Goal: Task Accomplishment & Management: Use online tool/utility

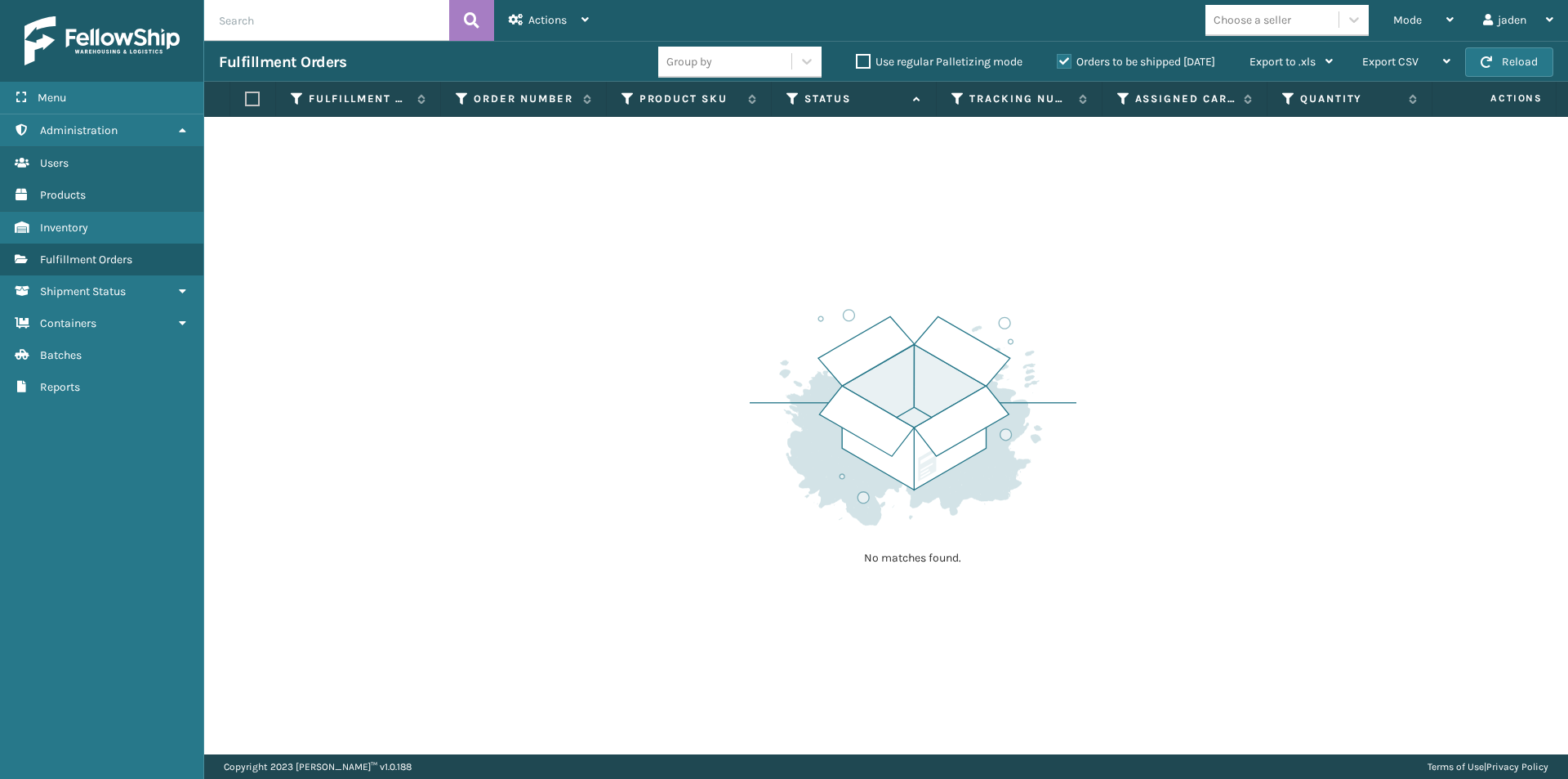
click at [1539, 47] on button "Reload" at bounding box center [1509, 61] width 88 height 29
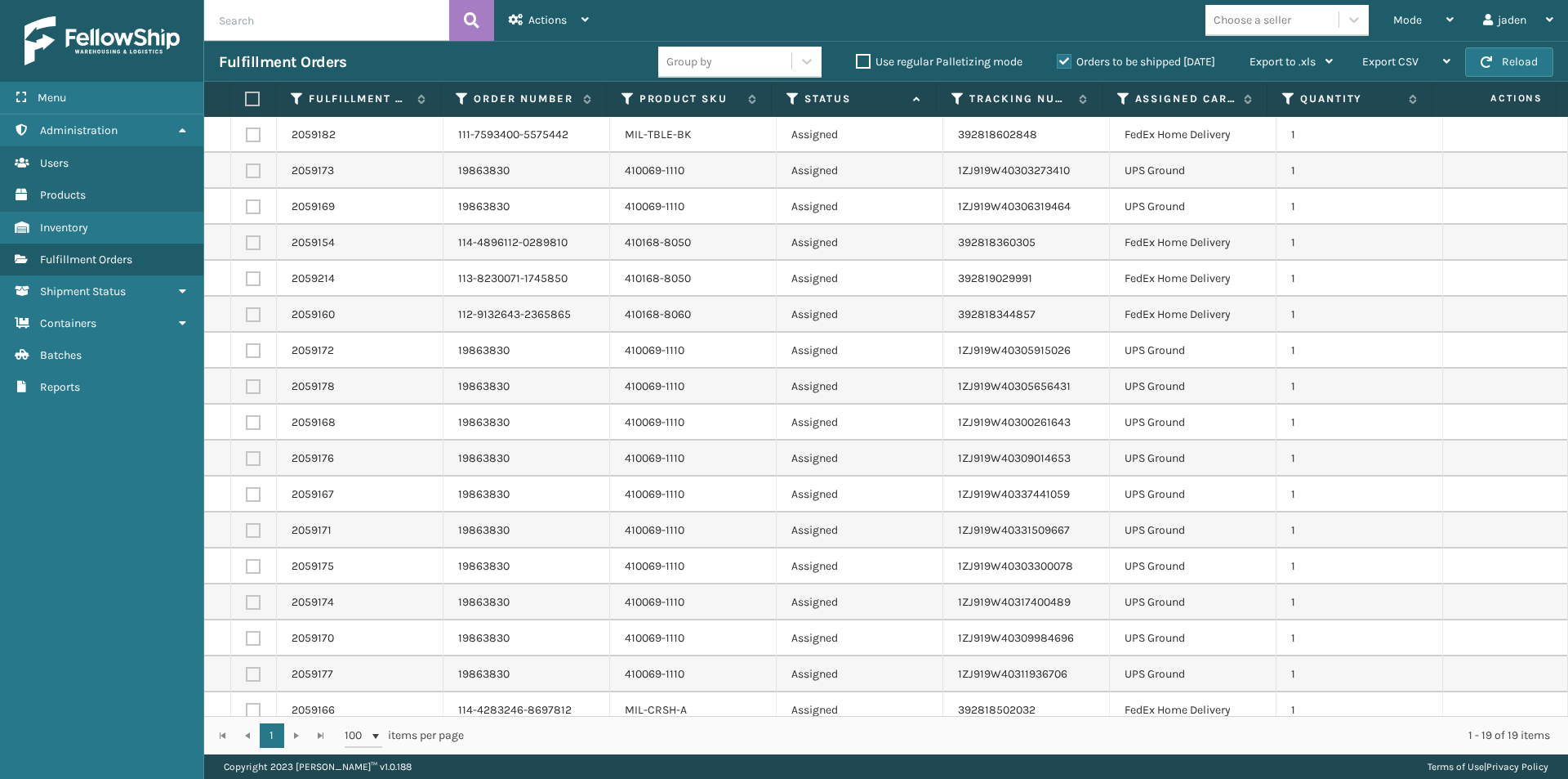
click at [1066, 60] on label "Orders to be shipped [DATE]" at bounding box center [1136, 61] width 158 height 13
click at [1058, 60] on input "Orders to be shipped [DATE]" at bounding box center [1057, 57] width 1 height 11
click at [1410, 28] on div "Mode" at bounding box center [1423, 20] width 61 height 41
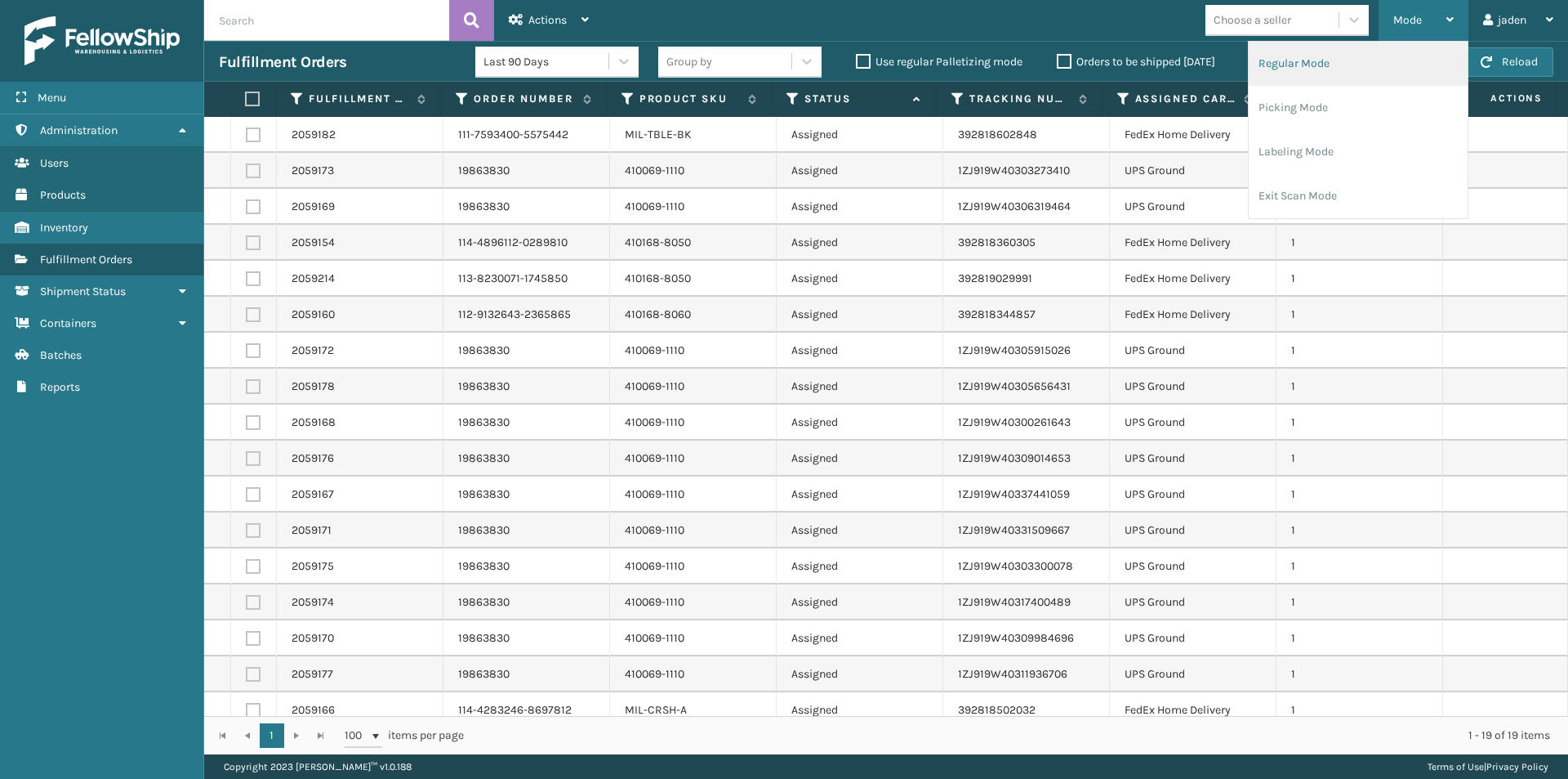
click at [1339, 61] on li "Regular Mode" at bounding box center [1358, 63] width 219 height 44
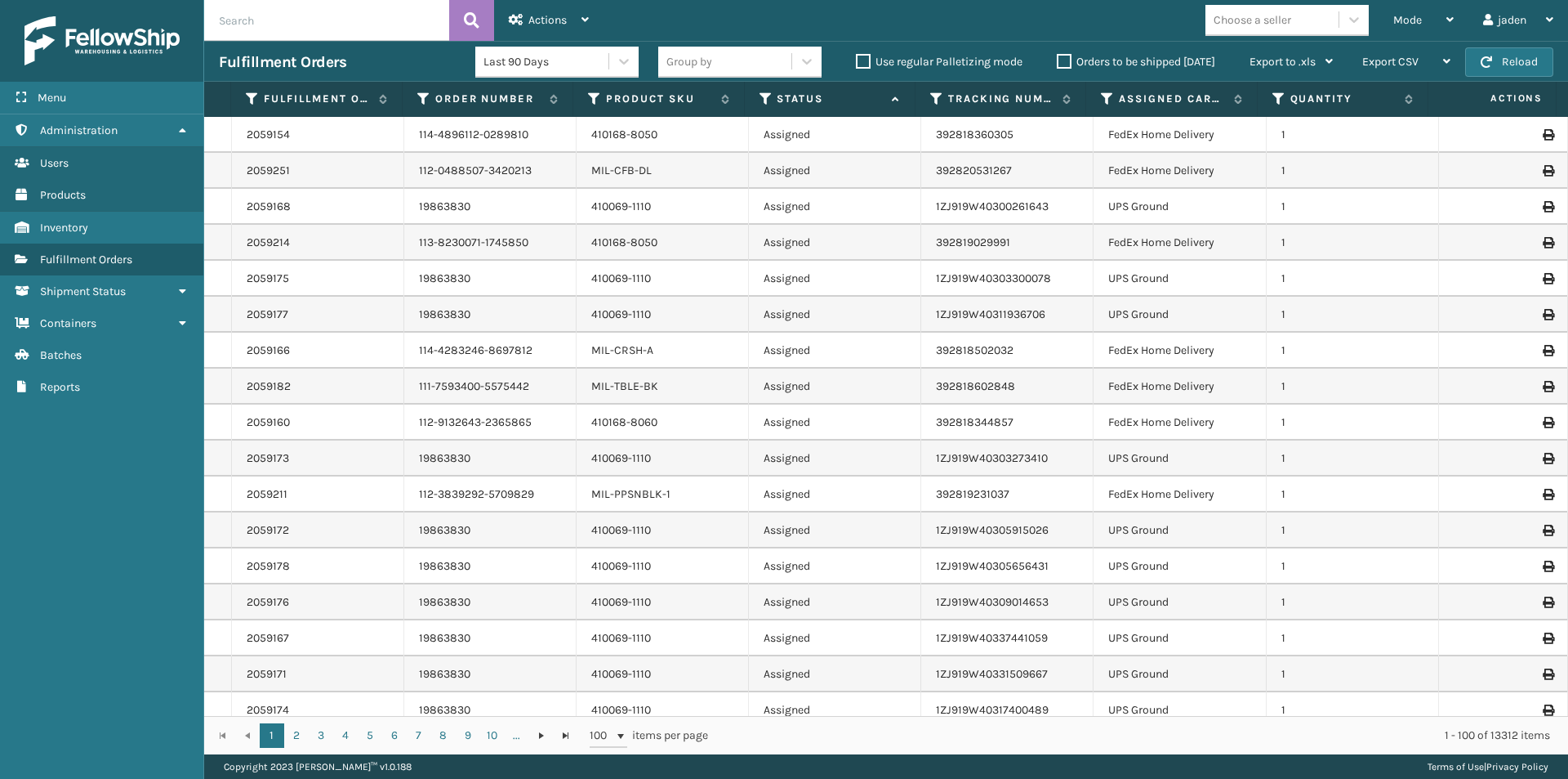
click at [764, 99] on icon at bounding box center [766, 99] width 13 height 14
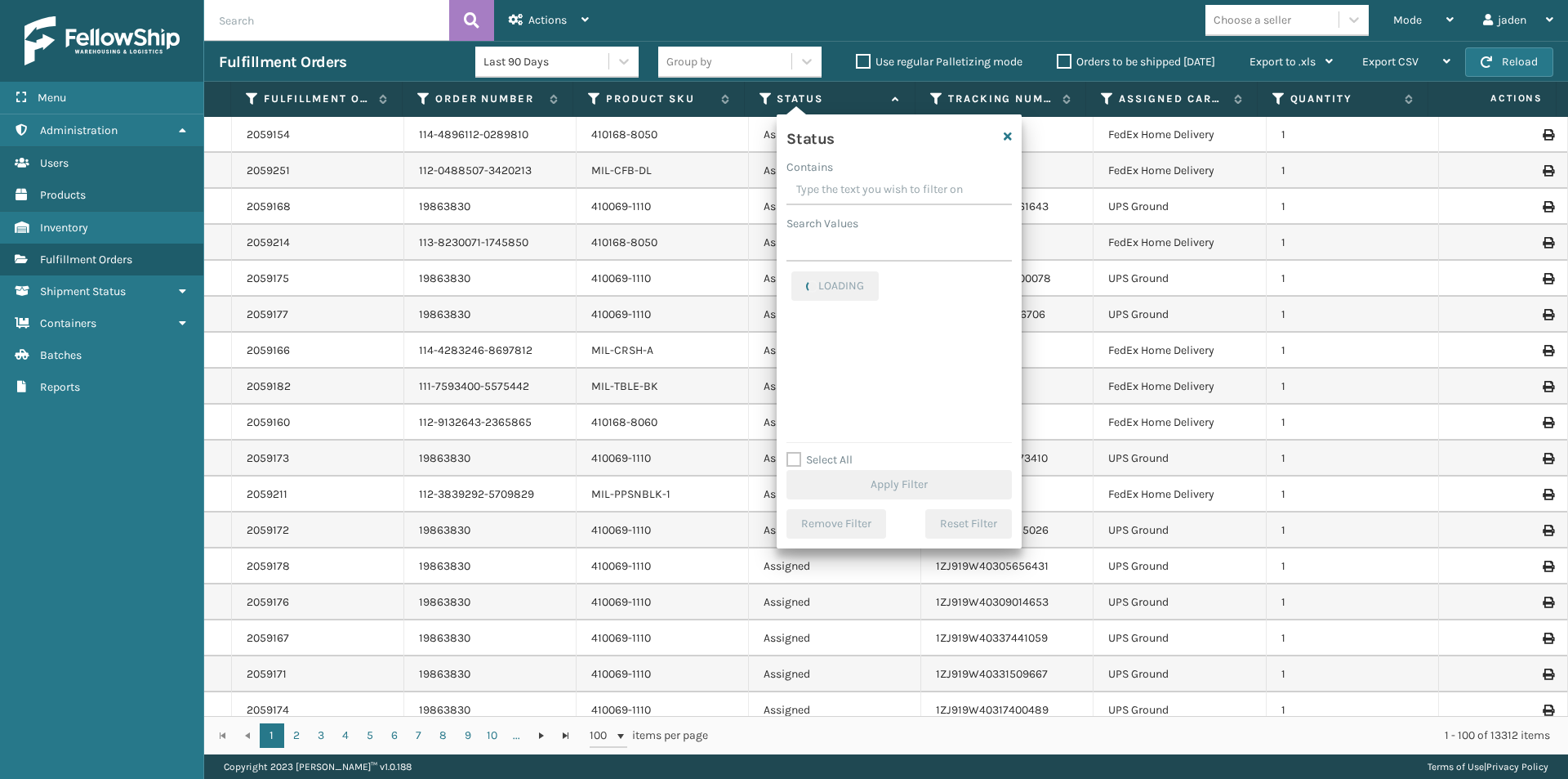
drag, startPoint x: 867, startPoint y: 195, endPoint x: 852, endPoint y: 194, distance: 15.0
click at [852, 194] on input "Contains" at bounding box center [899, 190] width 226 height 29
drag, startPoint x: 940, startPoint y: 183, endPoint x: 918, endPoint y: 179, distance: 22.4
click at [869, 183] on input "Contains" at bounding box center [899, 190] width 226 height 29
drag, startPoint x: 929, startPoint y: 179, endPoint x: 939, endPoint y: 185, distance: 11.7
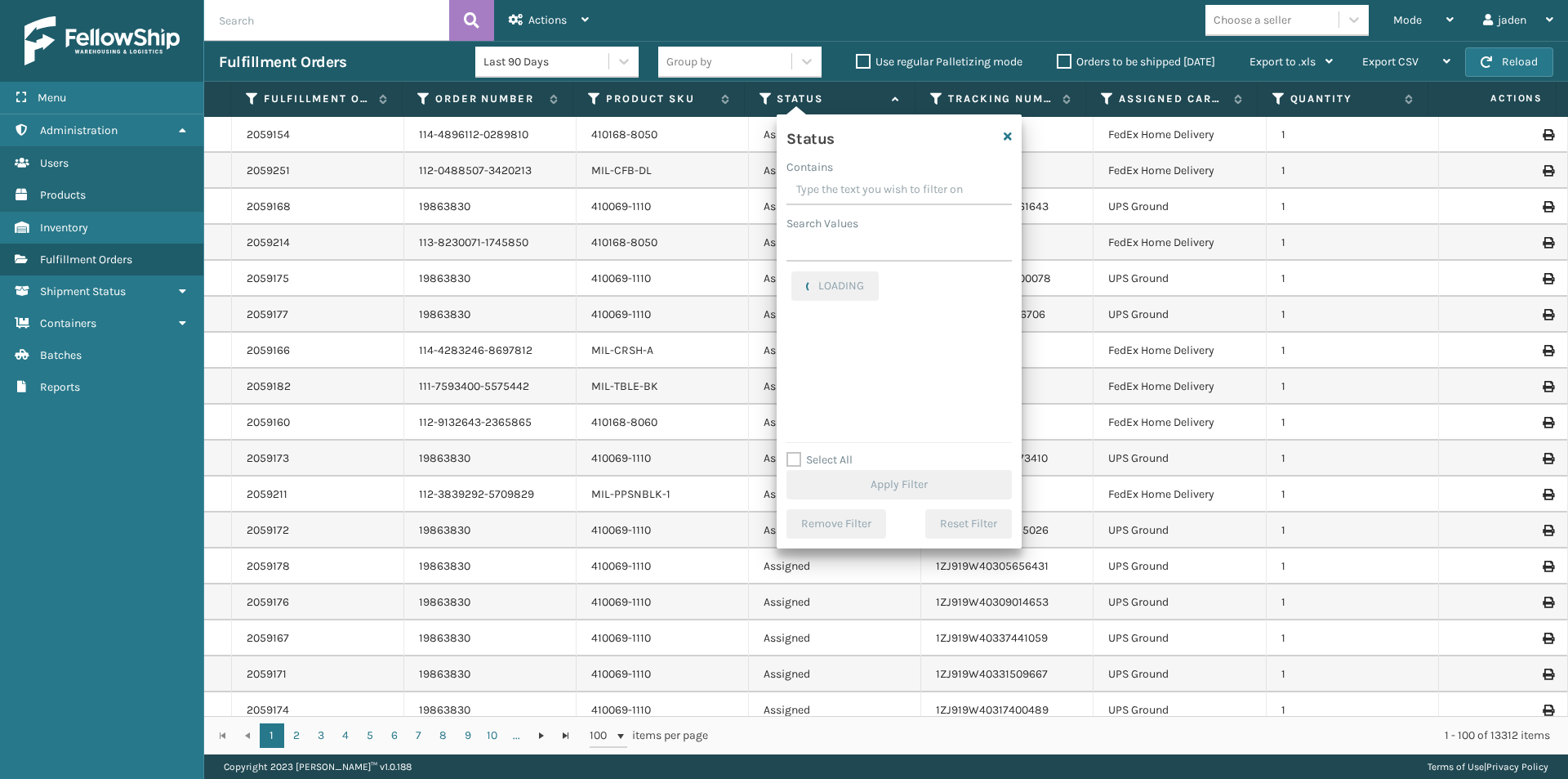
click at [853, 181] on input "Contains" at bounding box center [899, 190] width 226 height 29
drag, startPoint x: 939, startPoint y: 185, endPoint x: 929, endPoint y: 187, distance: 10.2
click at [868, 187] on input "Contains" at bounding box center [899, 190] width 226 height 29
drag, startPoint x: 929, startPoint y: 189, endPoint x: 939, endPoint y: 187, distance: 10.2
click at [869, 187] on input "Contains" at bounding box center [899, 190] width 226 height 29
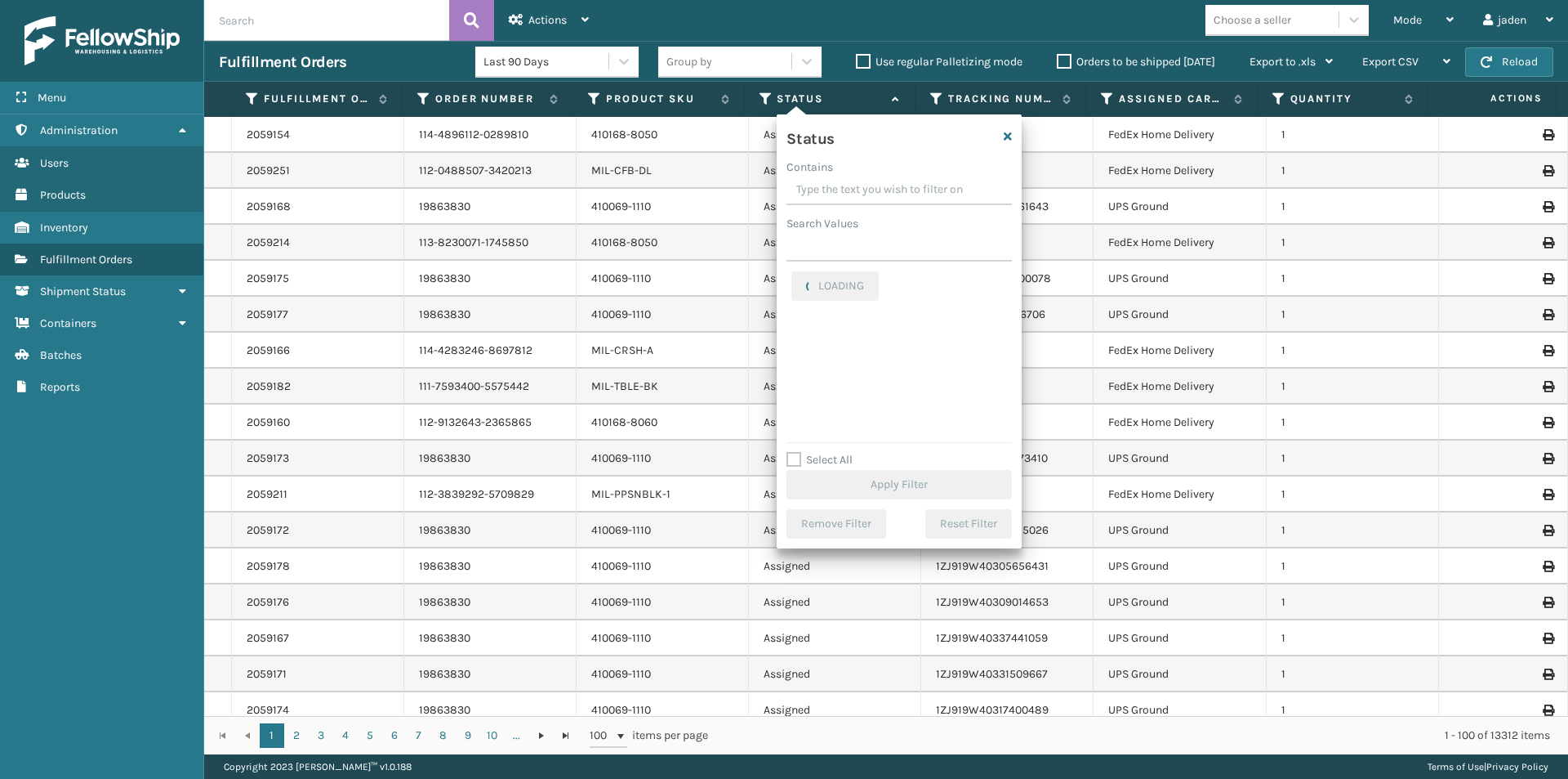
drag, startPoint x: 940, startPoint y: 187, endPoint x: 928, endPoint y: 187, distance: 12.0
drag, startPoint x: 928, startPoint y: 187, endPoint x: 917, endPoint y: 187, distance: 11.0
click at [876, 187] on input "Contains" at bounding box center [899, 190] width 226 height 29
drag, startPoint x: 917, startPoint y: 187, endPoint x: 887, endPoint y: 182, distance: 30.4
click at [874, 182] on input "Contains" at bounding box center [899, 190] width 226 height 29
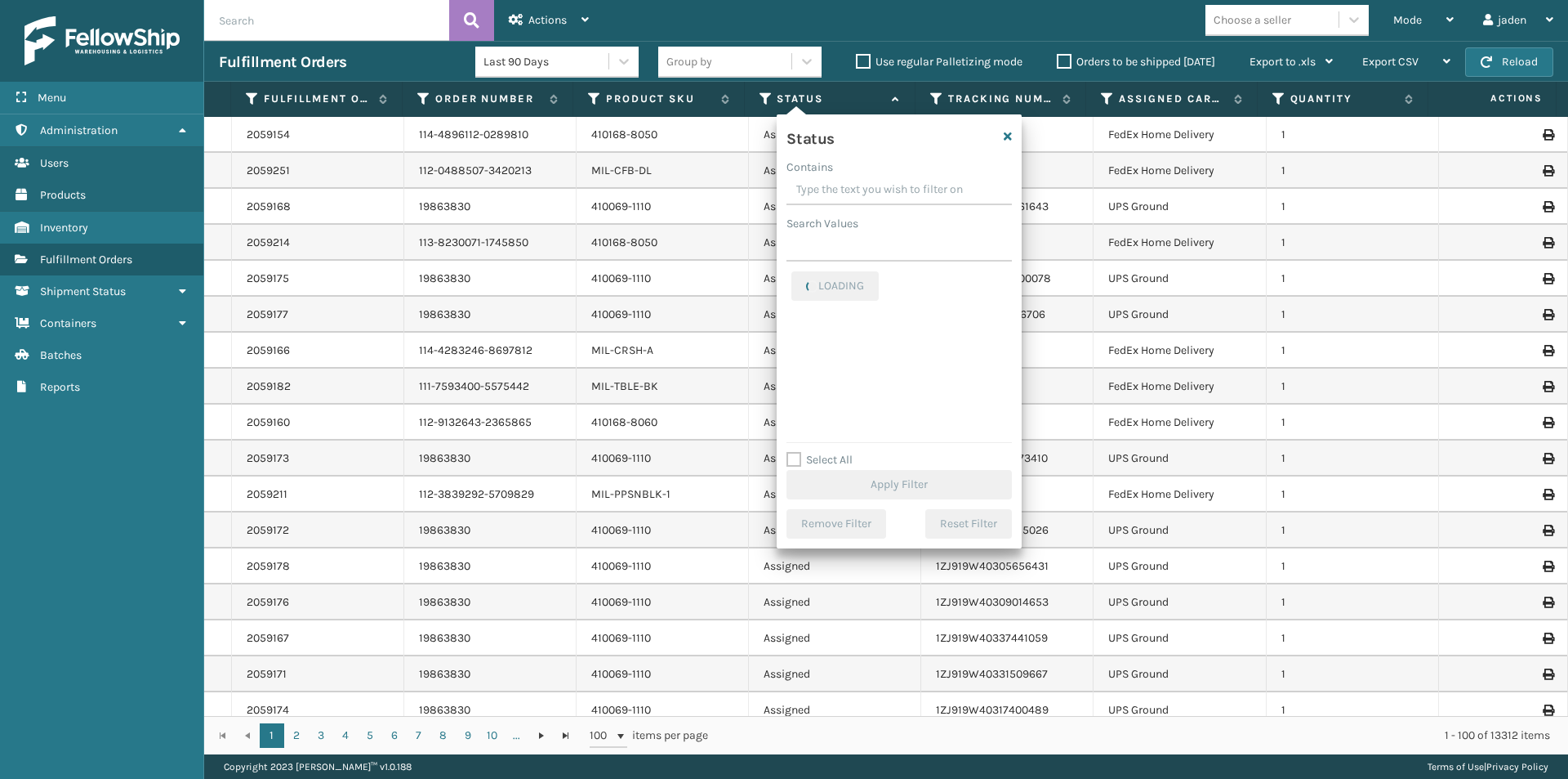
drag, startPoint x: 908, startPoint y: 182, endPoint x: 917, endPoint y: 179, distance: 9.5
click at [890, 179] on input "Contains" at bounding box center [899, 190] width 226 height 29
drag, startPoint x: 917, startPoint y: 179, endPoint x: 870, endPoint y: 179, distance: 47.0
drag, startPoint x: 870, startPoint y: 179, endPoint x: 909, endPoint y: 179, distance: 39.0
click at [872, 179] on input "Contains" at bounding box center [899, 190] width 226 height 29
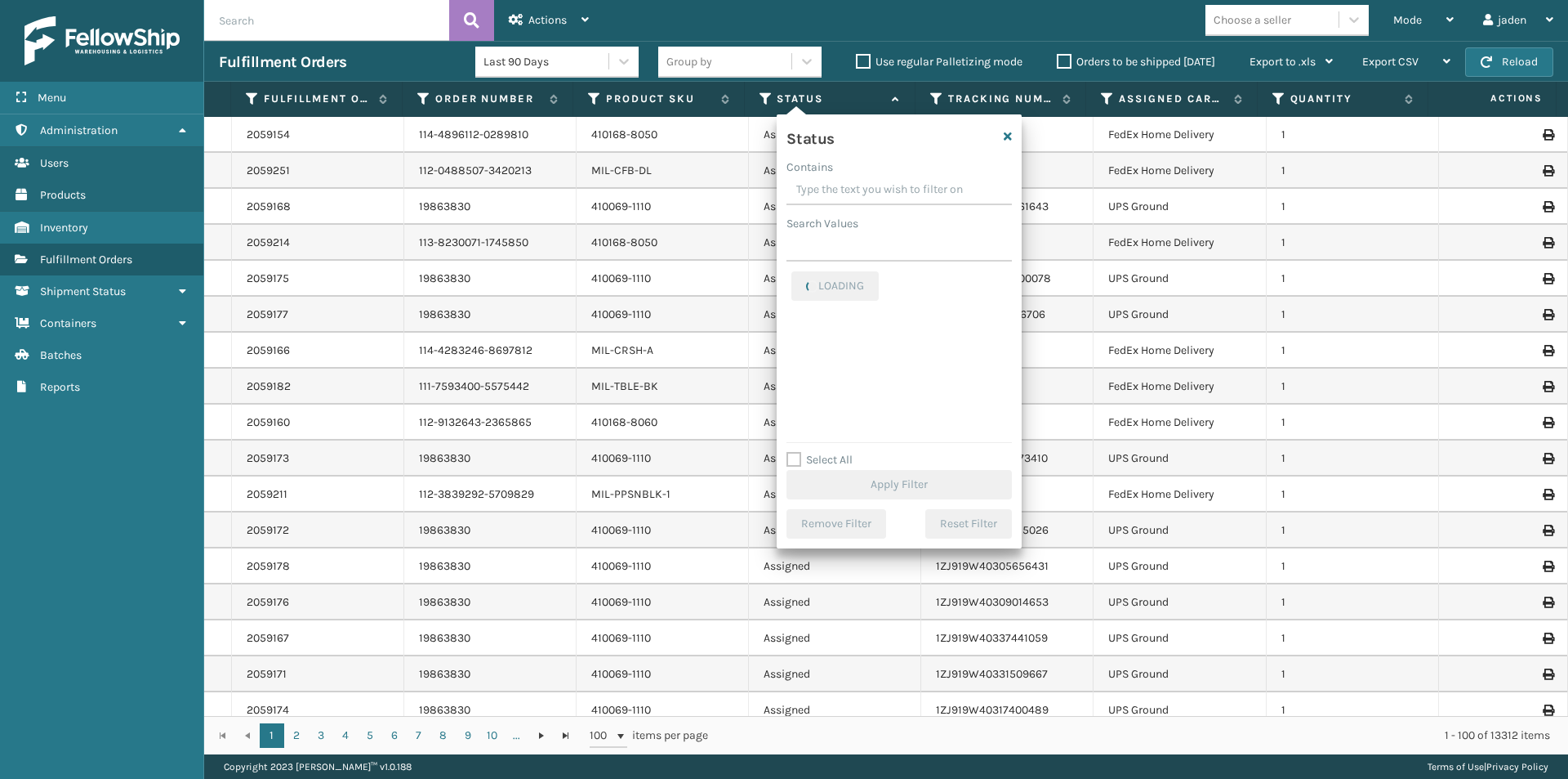
drag, startPoint x: 906, startPoint y: 182, endPoint x: 880, endPoint y: 182, distance: 26.0
click at [868, 182] on input "Contains" at bounding box center [899, 190] width 226 height 29
drag, startPoint x: 922, startPoint y: 182, endPoint x: 909, endPoint y: 184, distance: 13.2
click at [880, 184] on input "Contains" at bounding box center [899, 190] width 226 height 29
drag, startPoint x: 921, startPoint y: 185, endPoint x: 873, endPoint y: 186, distance: 48.0
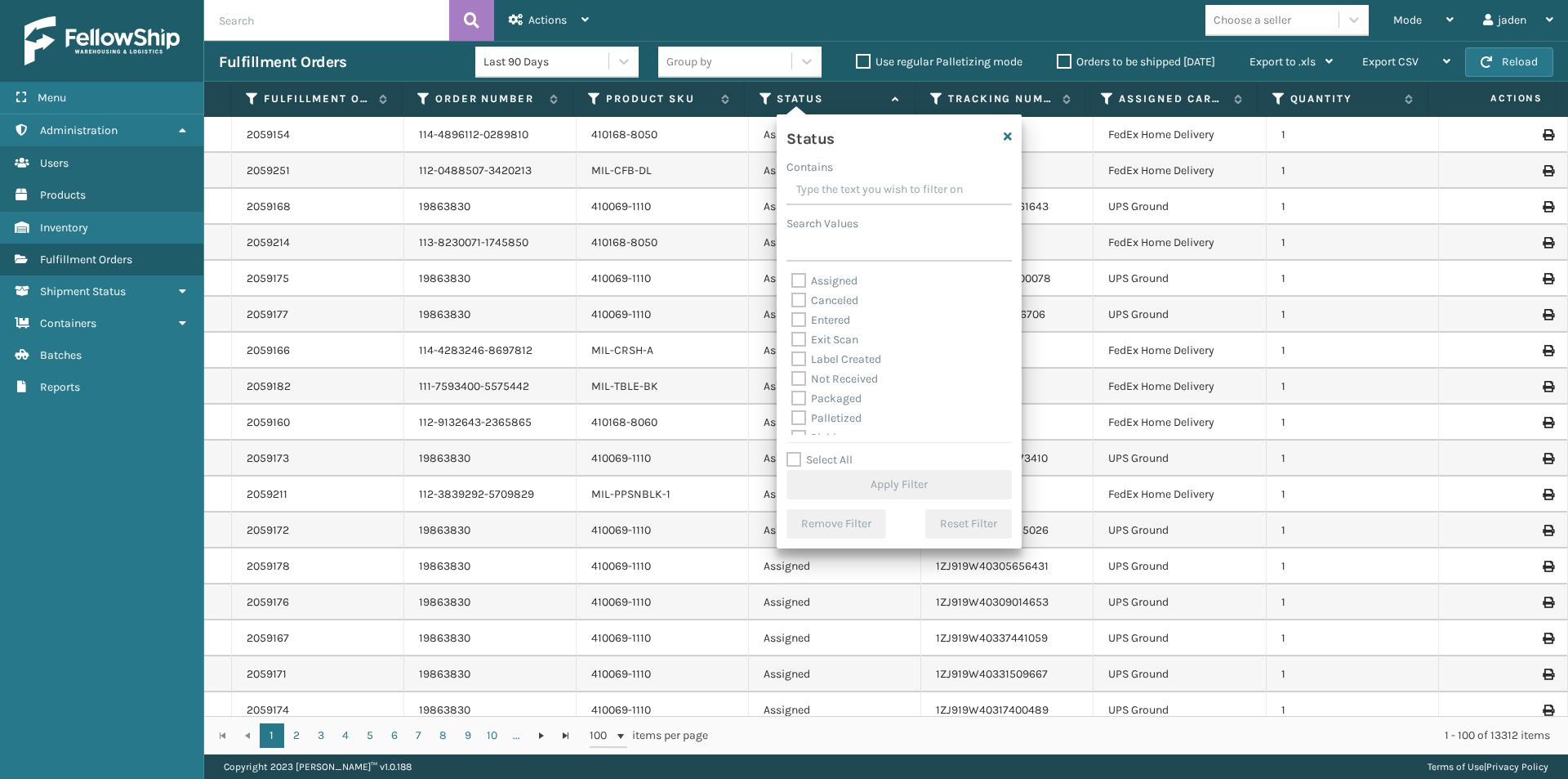
click at [873, 186] on input "Contains" at bounding box center [899, 190] width 226 height 29
click at [800, 338] on label "Palletized" at bounding box center [826, 336] width 70 height 13
click at [792, 338] on input "Palletized" at bounding box center [791, 332] width 1 height 11
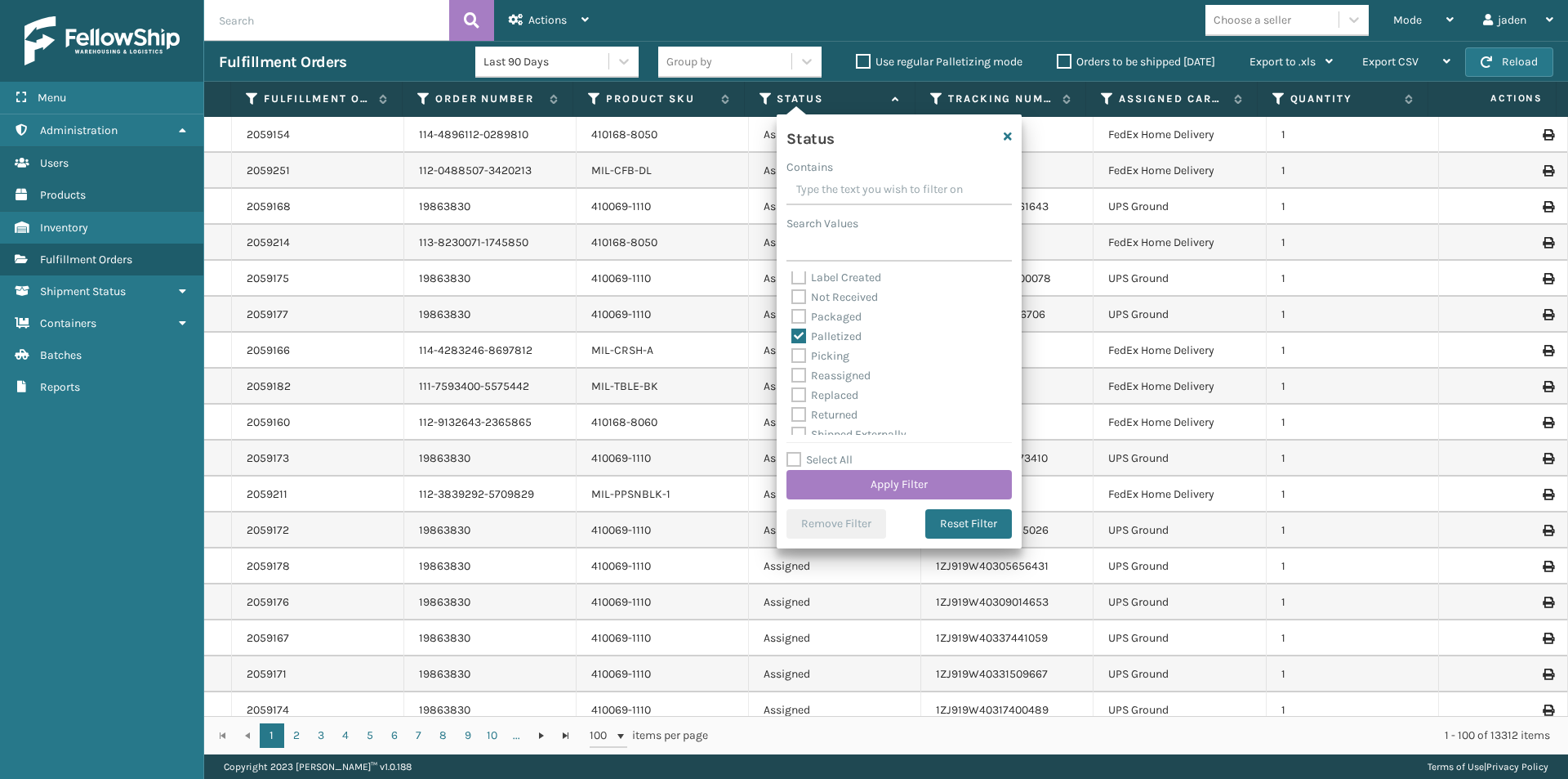
click at [800, 338] on label "Palletized" at bounding box center [826, 336] width 70 height 13
click at [792, 338] on input "Palletized" at bounding box center [791, 332] width 1 height 11
checkbox input "false"
click at [798, 360] on label "Picking" at bounding box center [820, 355] width 58 height 13
click at [792, 357] on input "Picking" at bounding box center [791, 351] width 1 height 11
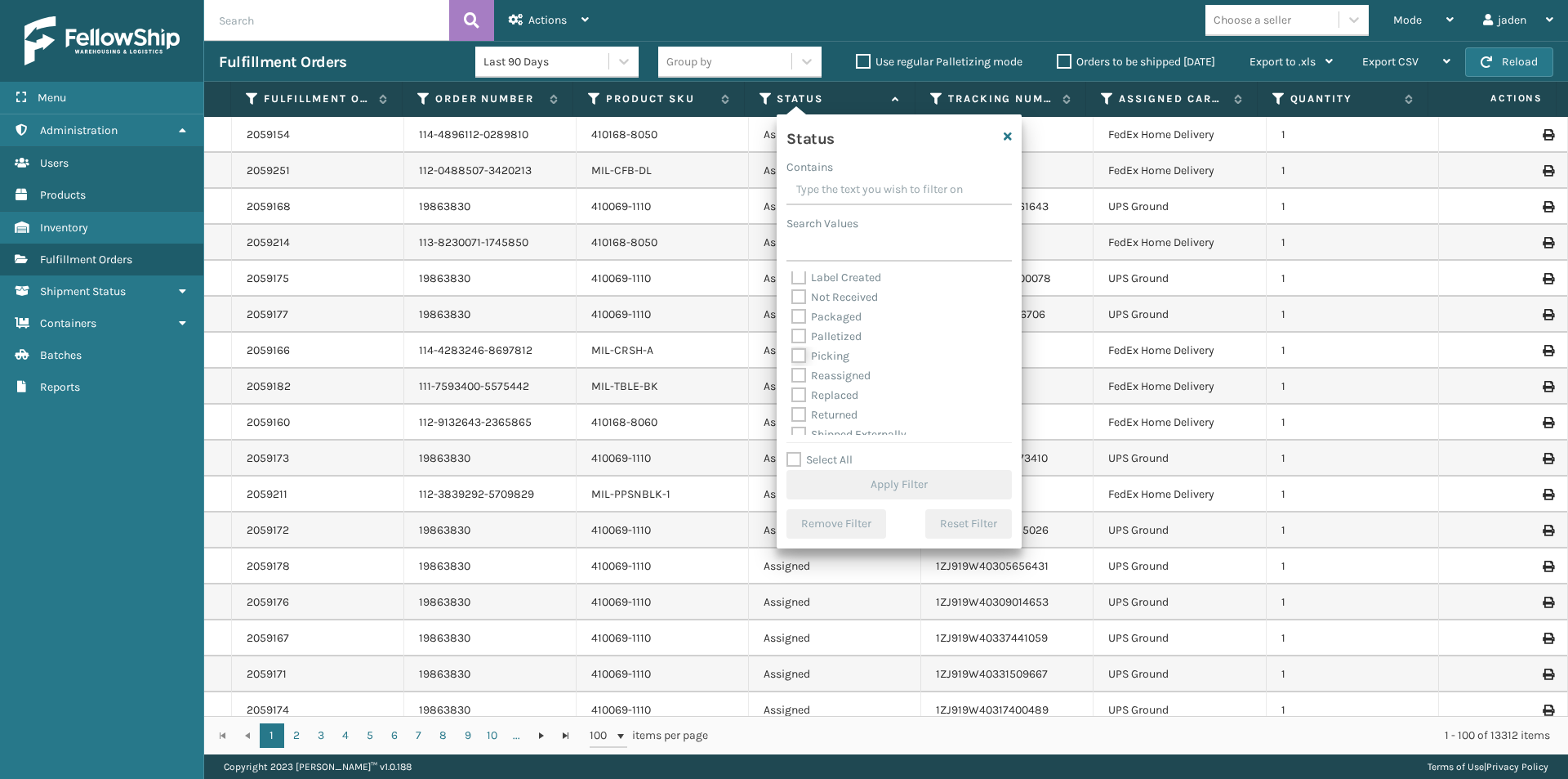
checkbox input "true"
click at [870, 482] on button "Apply Filter" at bounding box center [899, 484] width 226 height 29
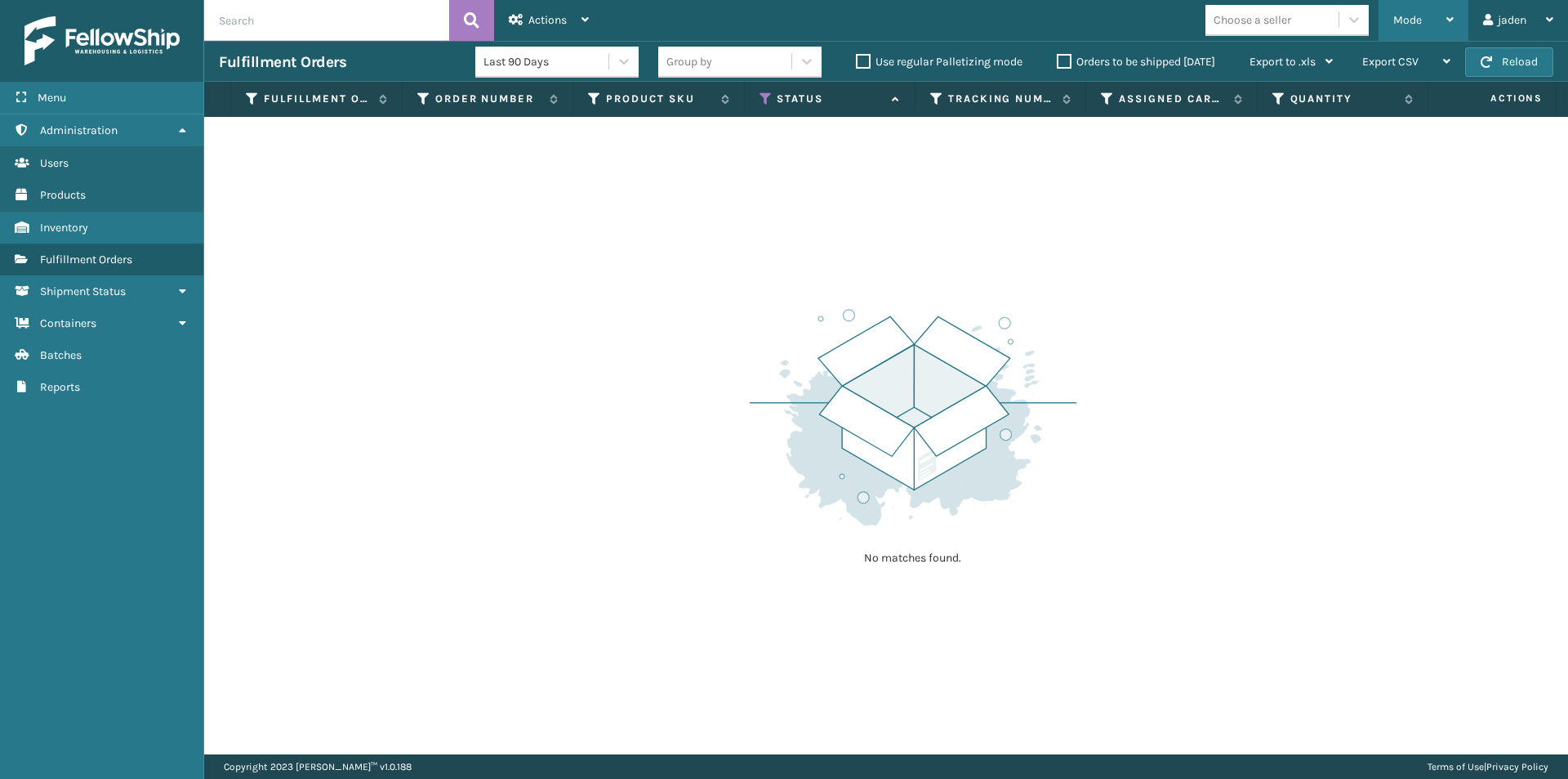
click at [1415, 16] on span "Mode" at bounding box center [1407, 20] width 29 height 13
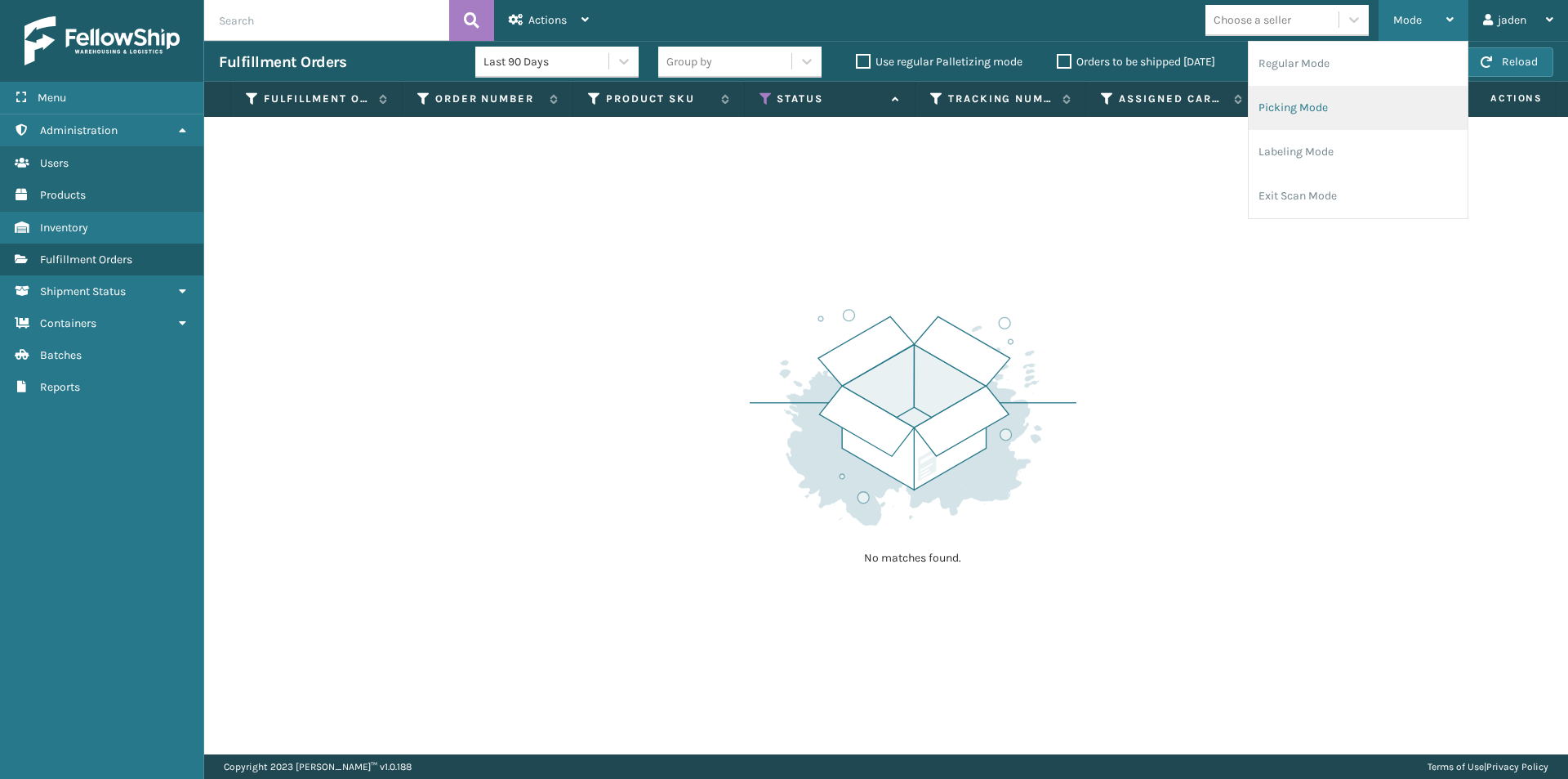
click at [1352, 101] on li "Picking Mode" at bounding box center [1358, 108] width 219 height 44
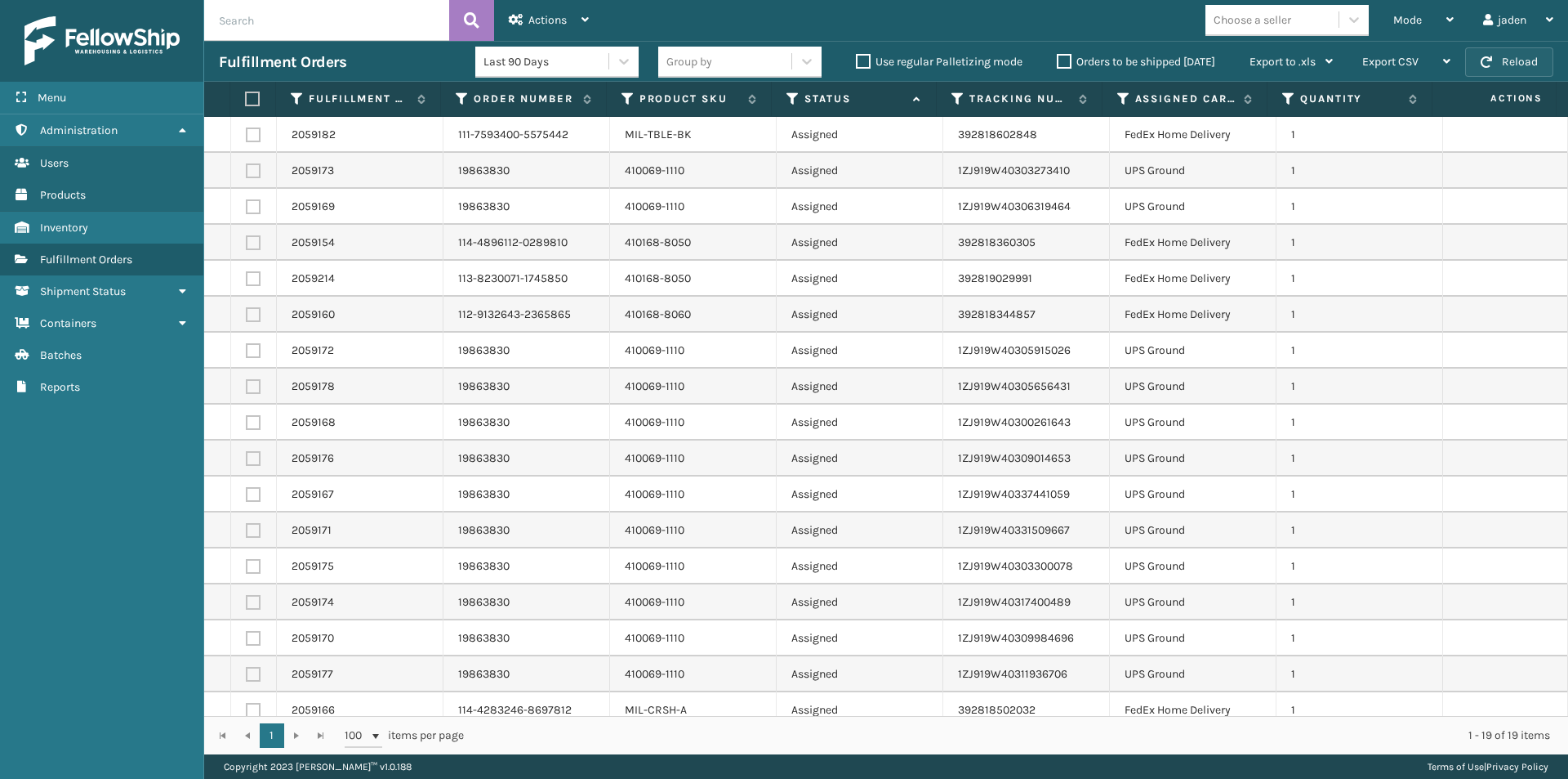
click at [1491, 64] on span "button" at bounding box center [1486, 62] width 12 height 12
click at [1066, 55] on label "Orders to be shipped [DATE]" at bounding box center [1136, 61] width 158 height 13
click at [1058, 54] on input "Orders to be shipped [DATE]" at bounding box center [1057, 57] width 1 height 11
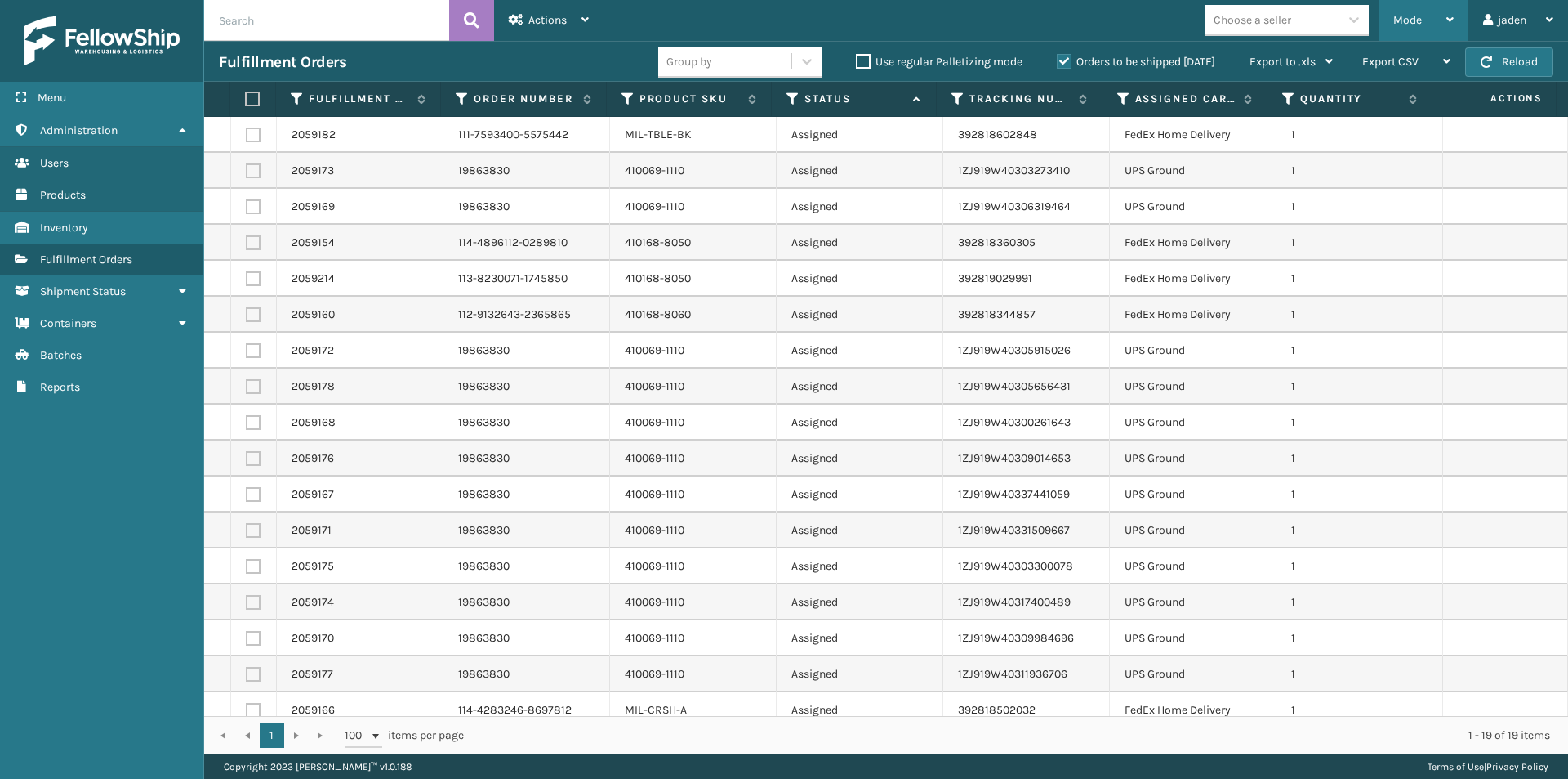
click at [1447, 18] on icon at bounding box center [1449, 19] width 8 height 12
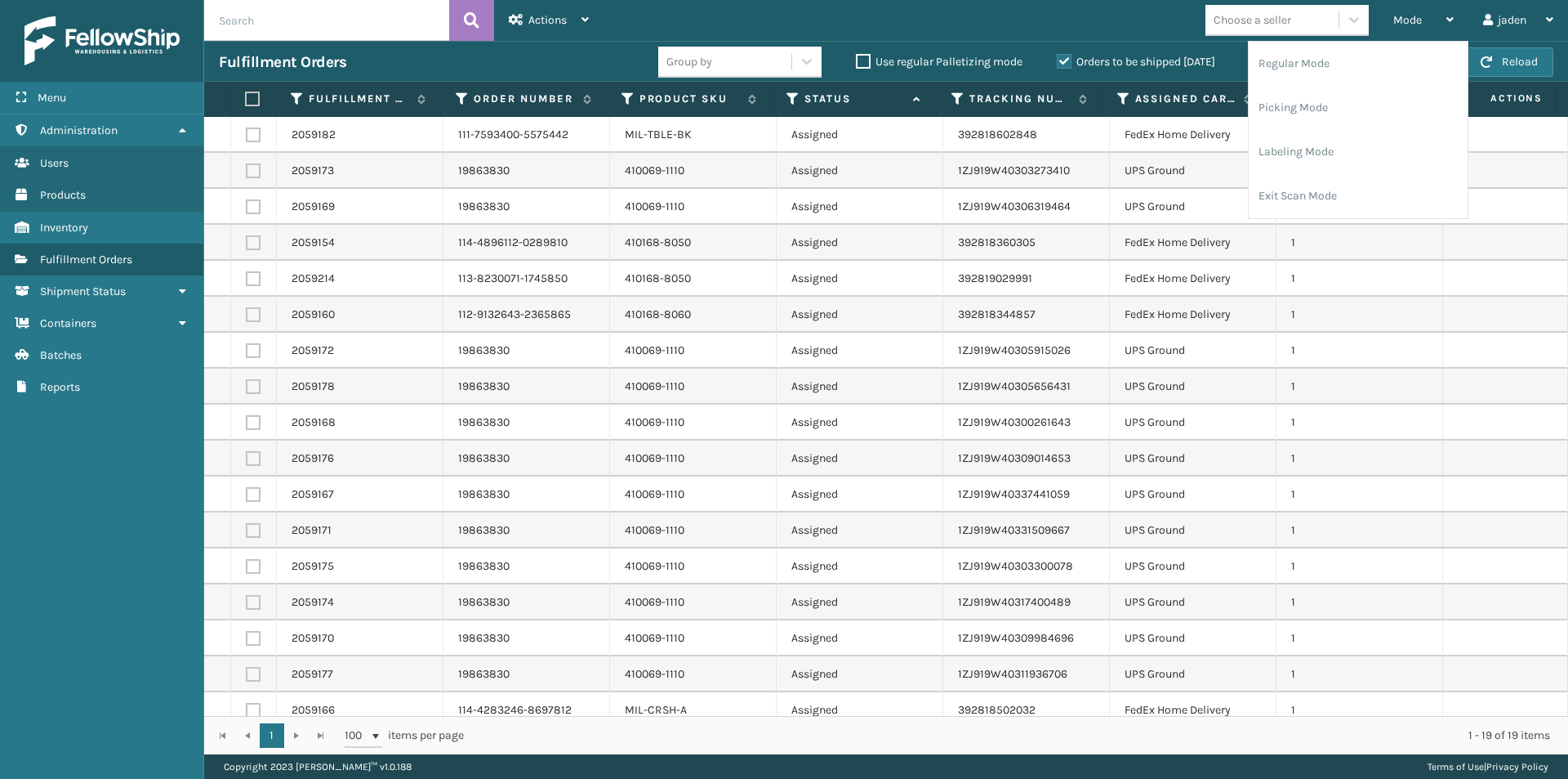
click at [1321, 223] on td "1" at bounding box center [1360, 206] width 167 height 36
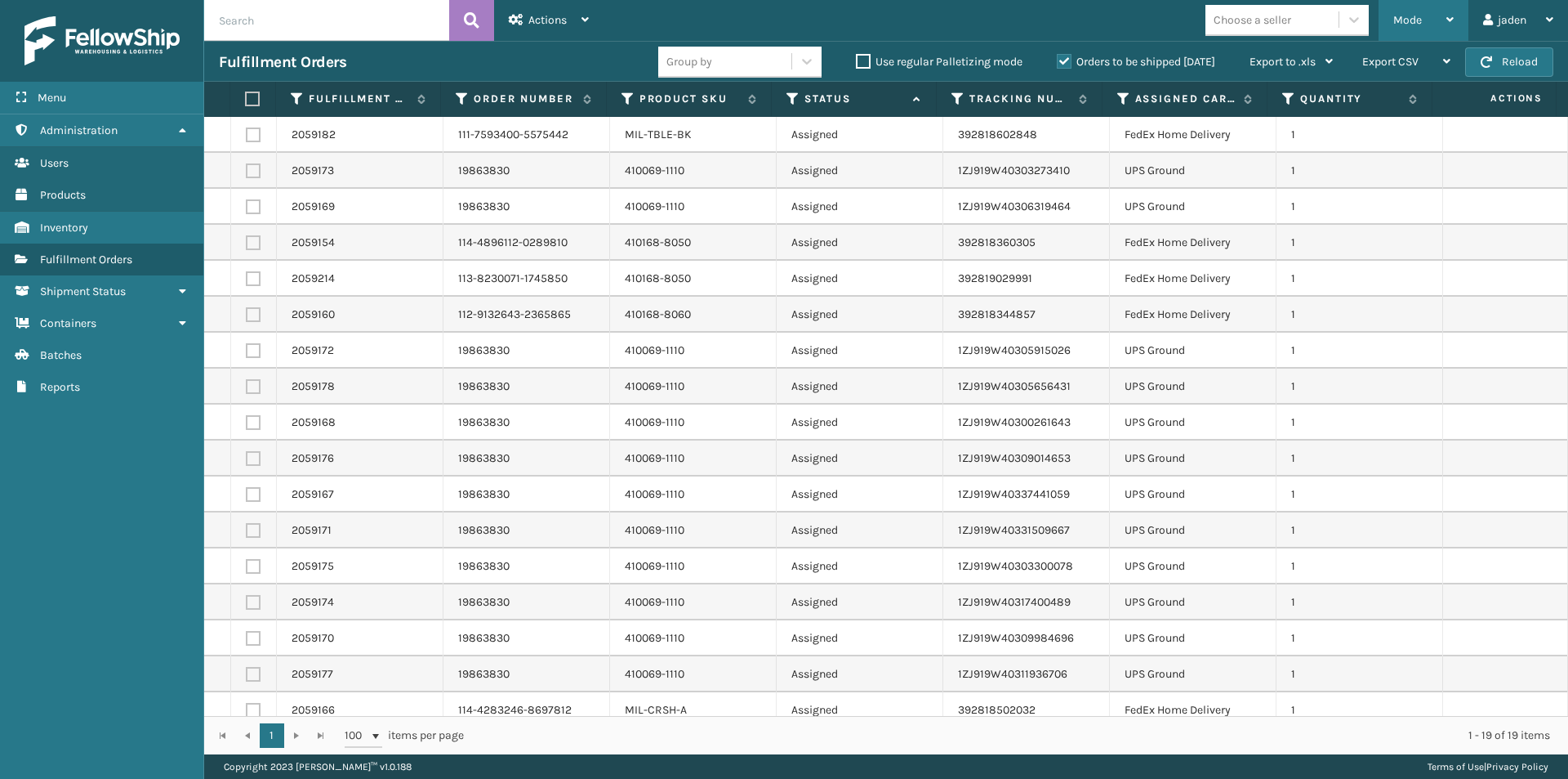
click at [1398, 15] on span "Mode" at bounding box center [1407, 20] width 29 height 13
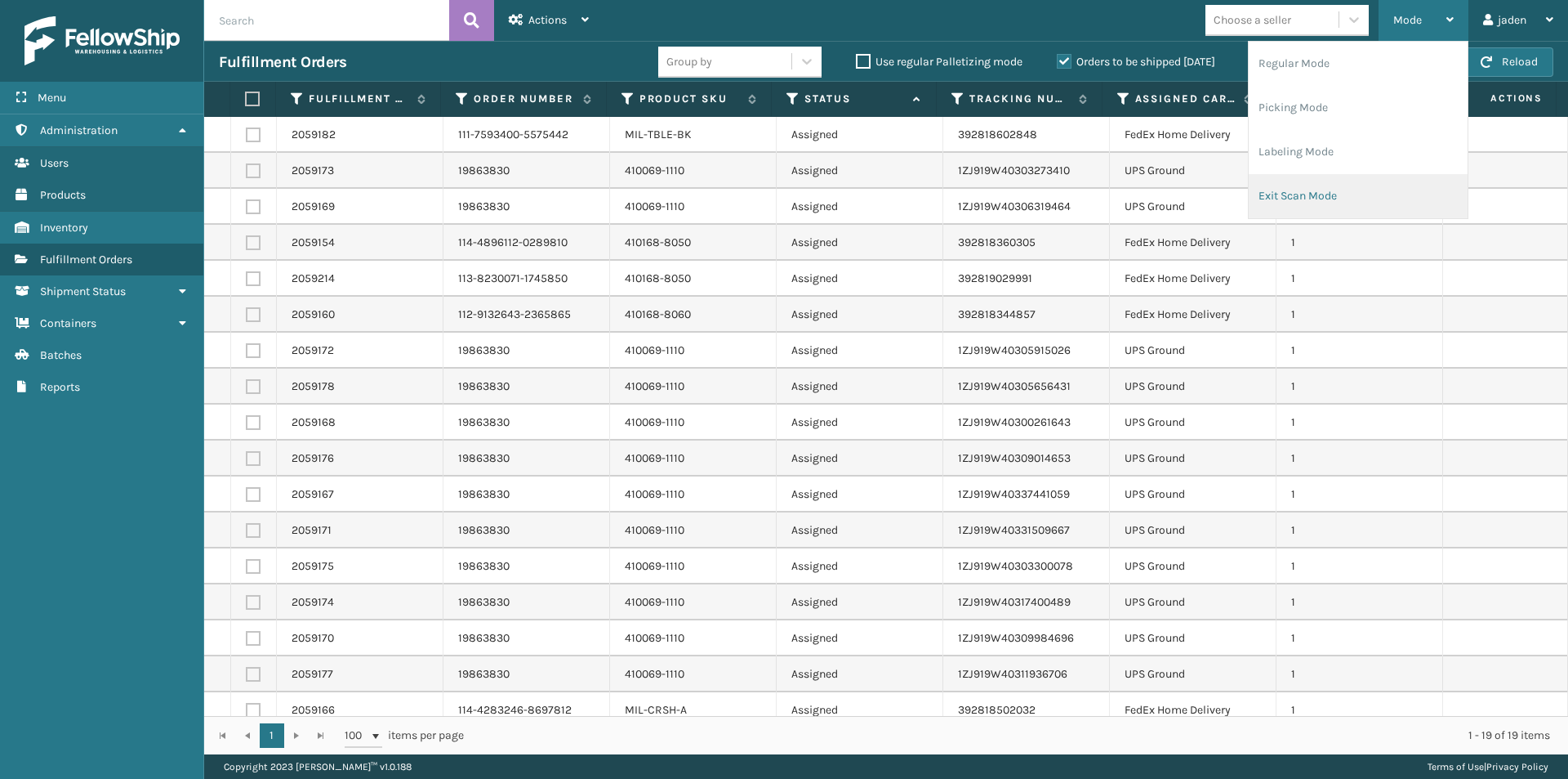
click at [1325, 188] on li "Exit Scan Mode" at bounding box center [1358, 196] width 219 height 44
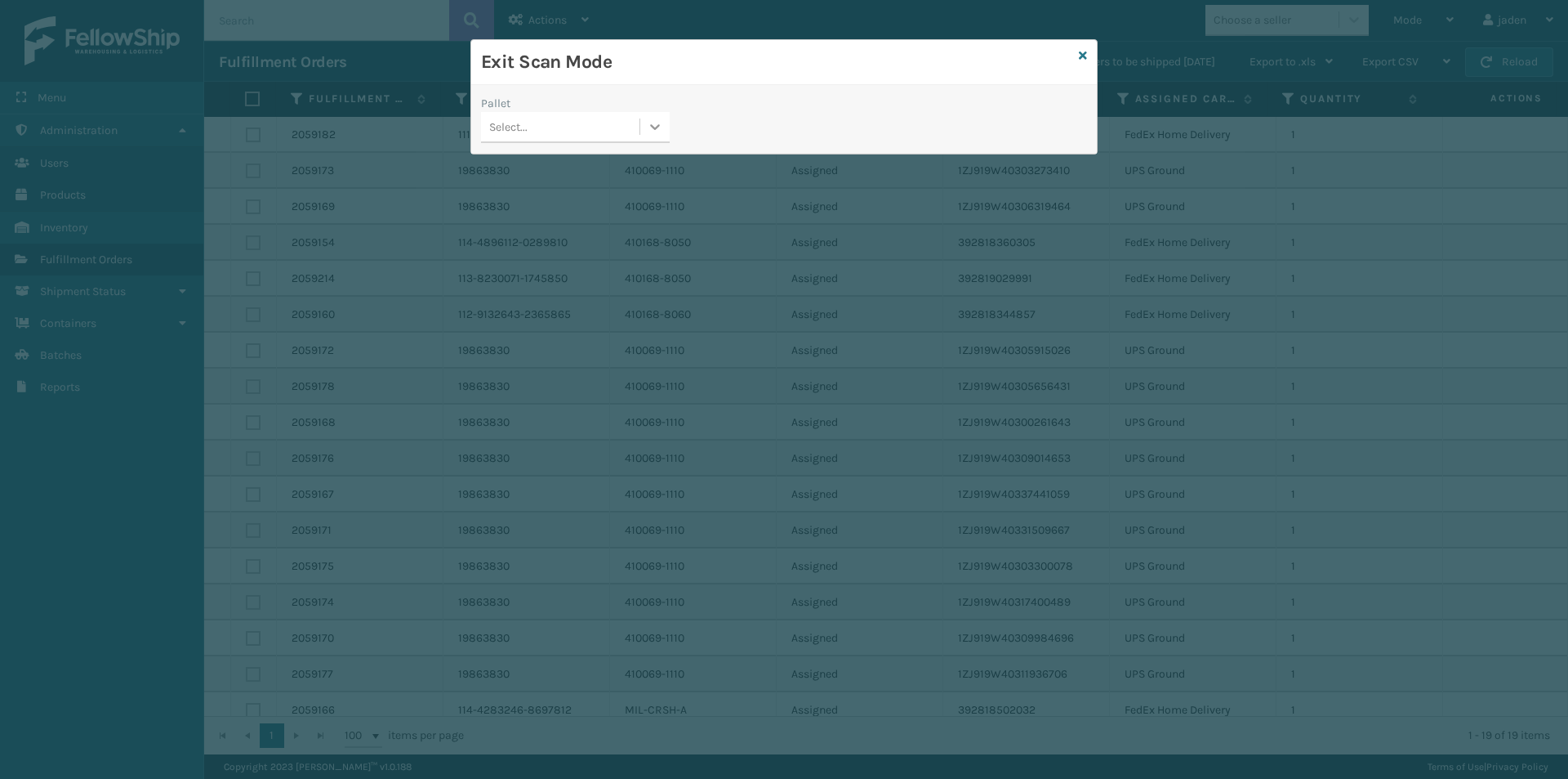
click at [656, 122] on icon at bounding box center [654, 126] width 16 height 16
drag, startPoint x: 609, startPoint y: 152, endPoint x: 805, endPoint y: 77, distance: 209.9
click at [635, 141] on div "0 results available. Use Up and Down to choose options, press Enter to select t…" at bounding box center [576, 127] width 189 height 31
click at [1086, 57] on icon at bounding box center [1083, 56] width 8 height 12
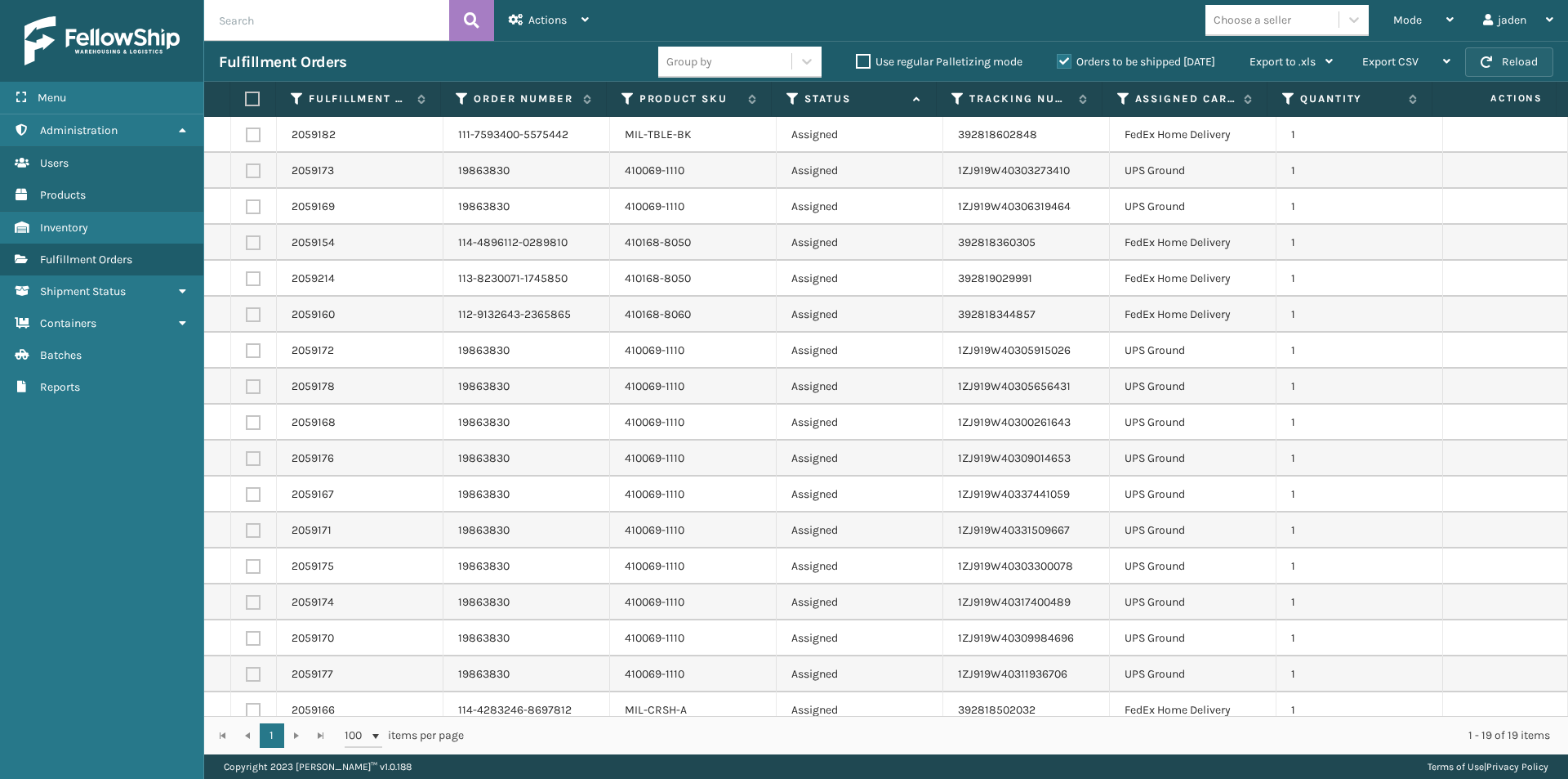
click at [1529, 67] on button "Reload" at bounding box center [1509, 61] width 88 height 29
click at [1417, 34] on div "Mode" at bounding box center [1423, 20] width 61 height 41
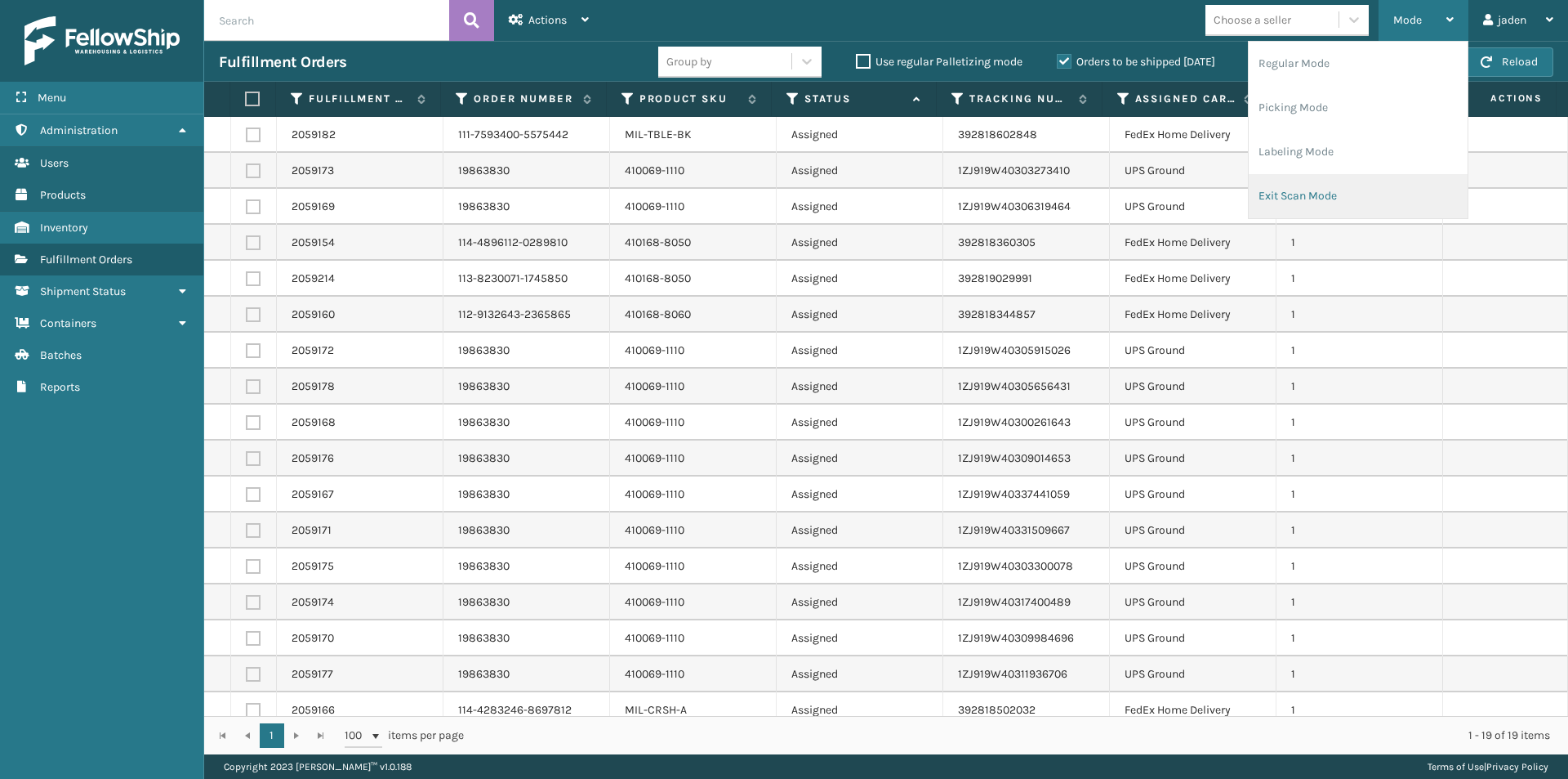
click at [1379, 184] on li "Exit Scan Mode" at bounding box center [1358, 196] width 219 height 44
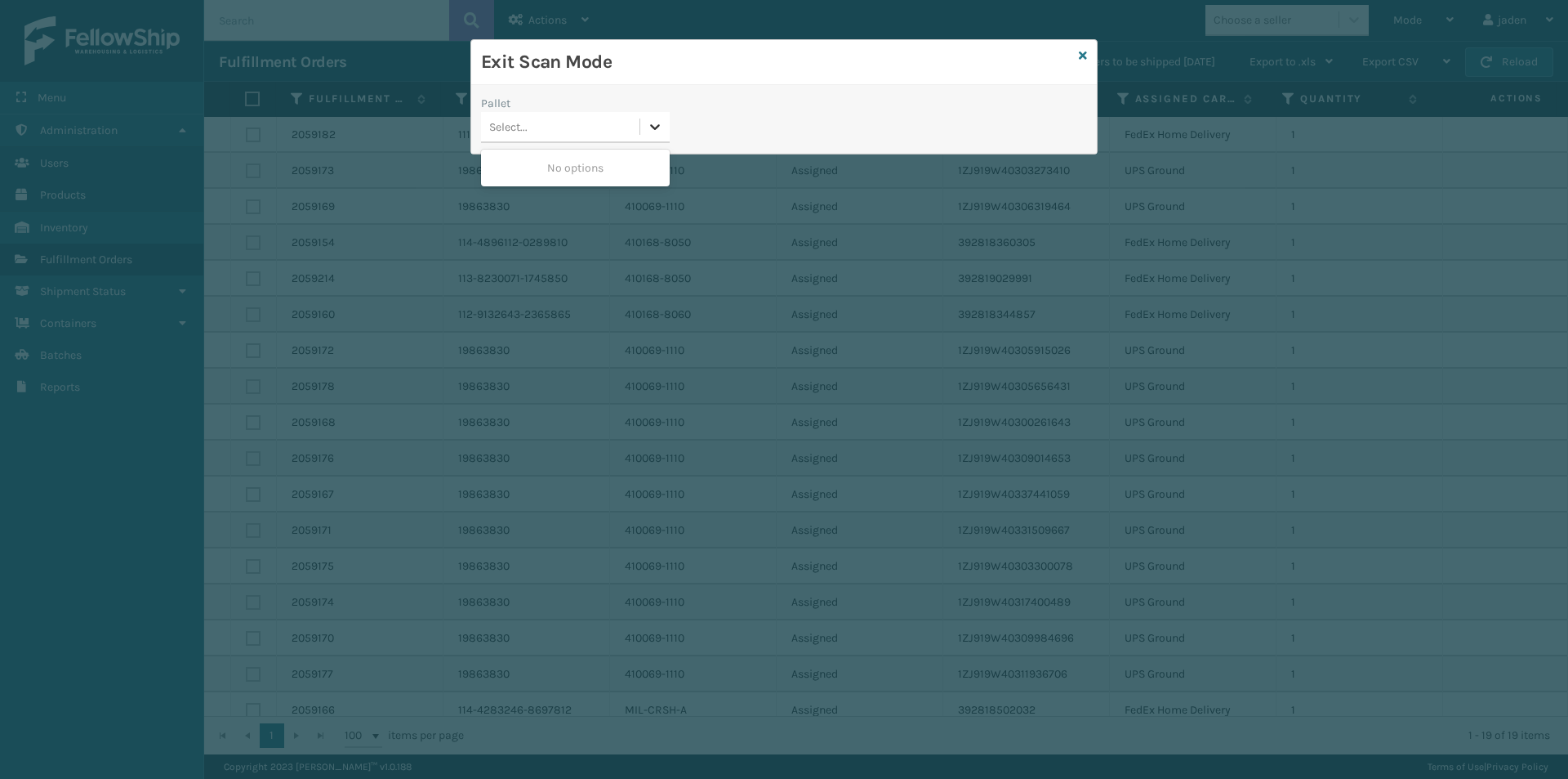
drag, startPoint x: 663, startPoint y: 112, endPoint x: 654, endPoint y: 139, distance: 28.5
click at [666, 125] on div at bounding box center [655, 126] width 29 height 29
click at [624, 161] on div "No options" at bounding box center [576, 168] width 189 height 30
click at [1087, 50] on icon at bounding box center [1083, 56] width 8 height 12
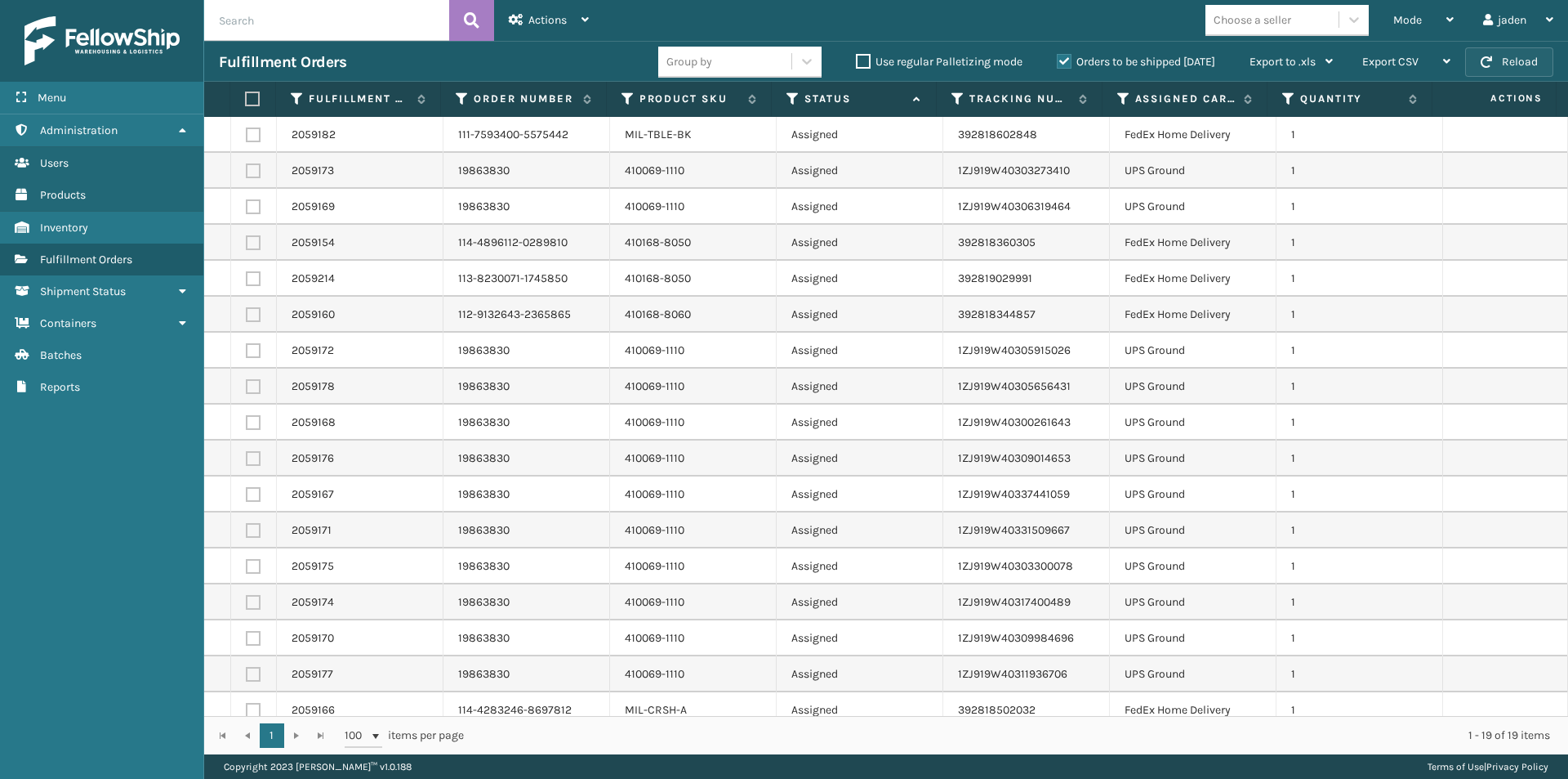
click at [1504, 74] on button "Reload" at bounding box center [1509, 61] width 88 height 29
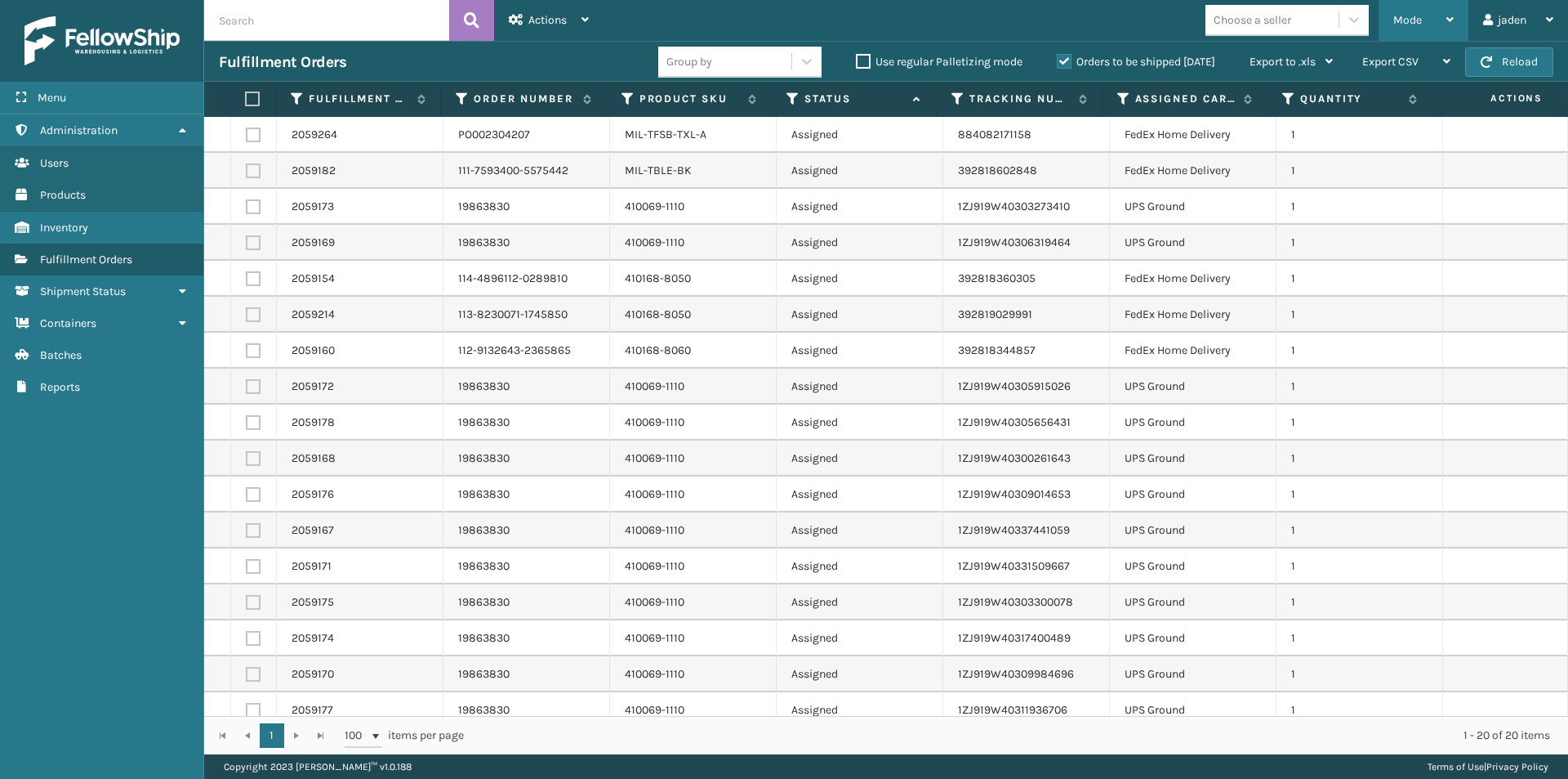
click at [1418, 2] on div "Mode" at bounding box center [1423, 20] width 61 height 41
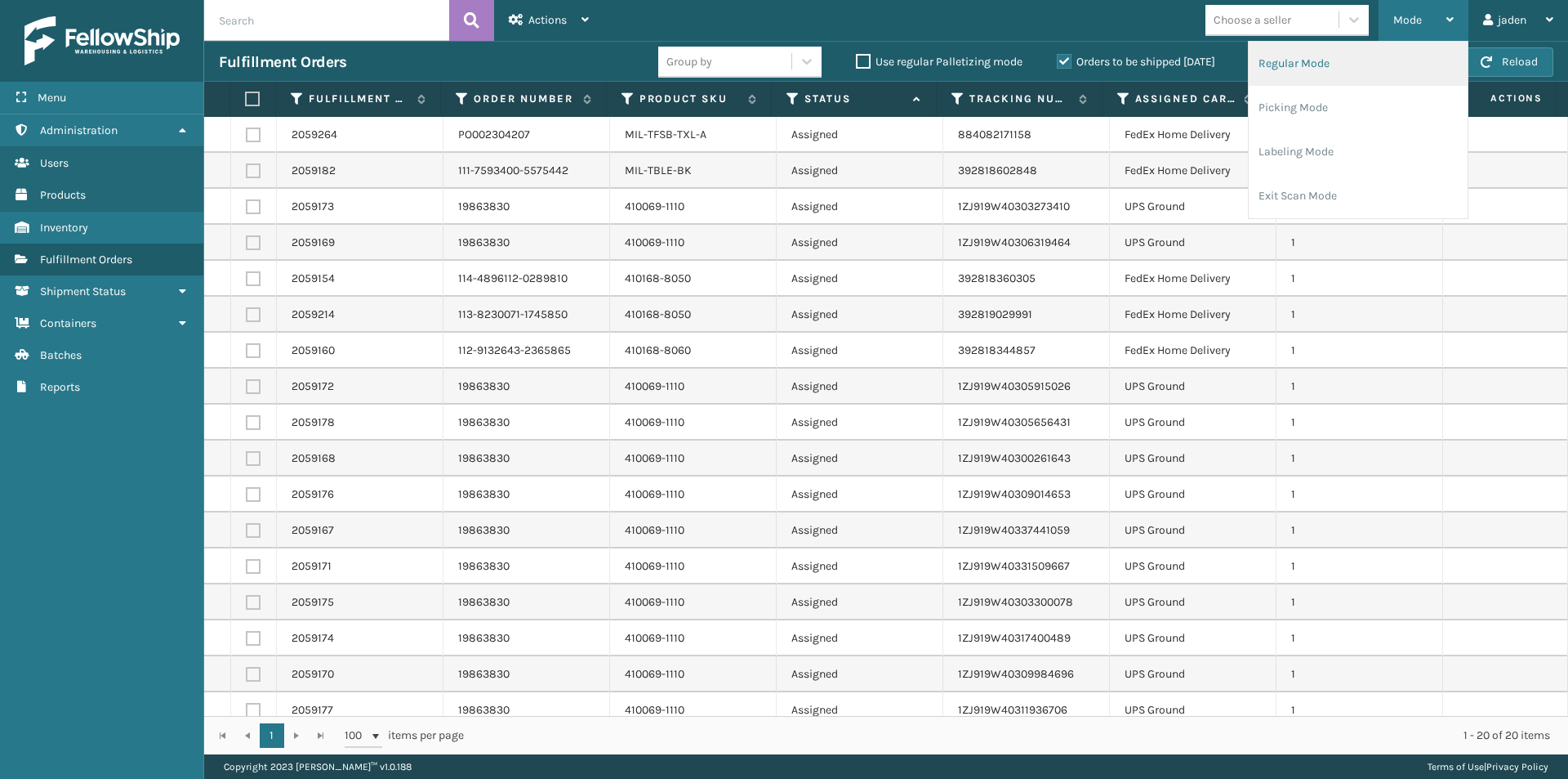
click at [1350, 80] on li "Regular Mode" at bounding box center [1358, 63] width 219 height 44
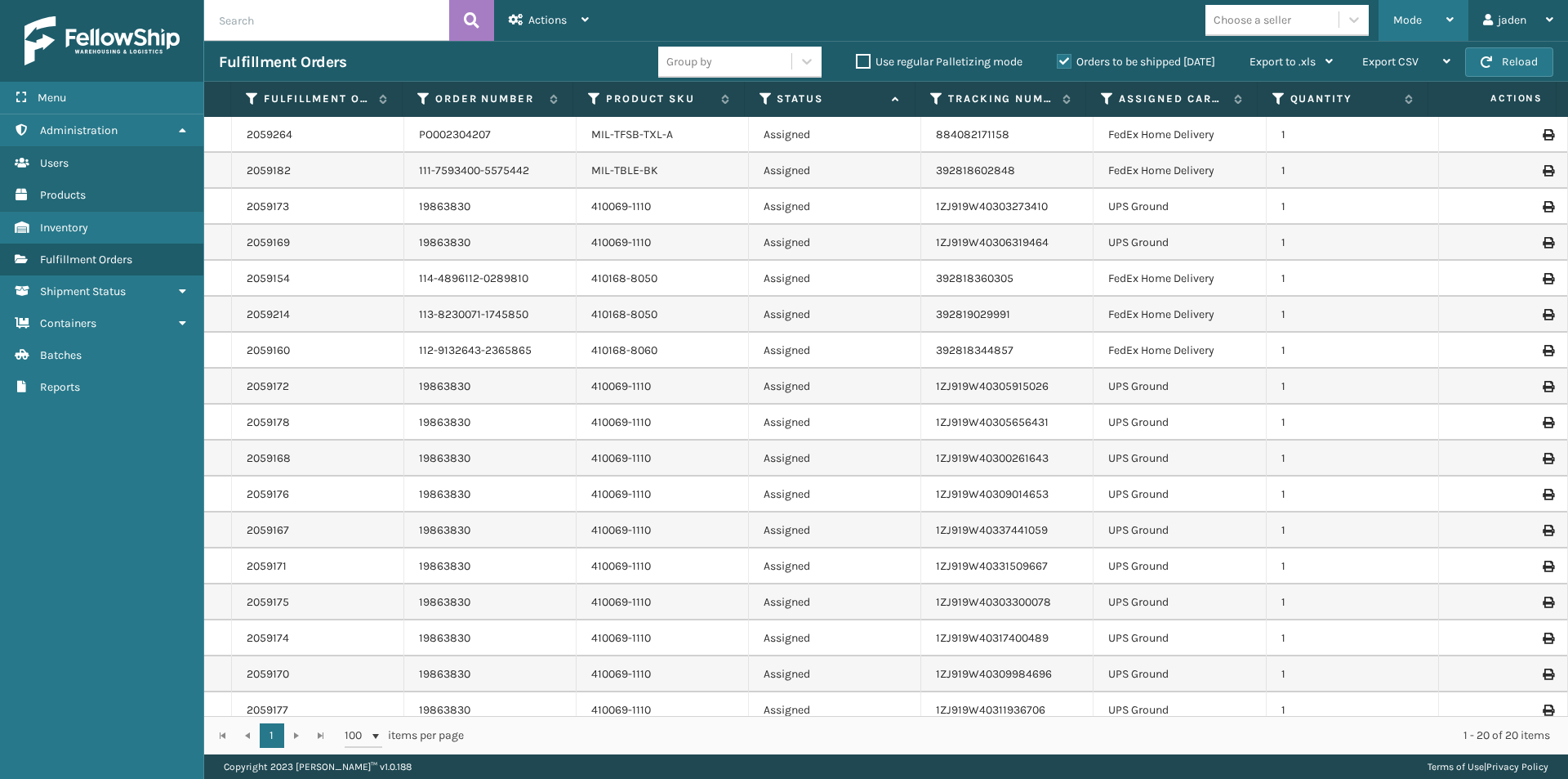
click at [1421, 23] on div "Mode" at bounding box center [1423, 20] width 61 height 41
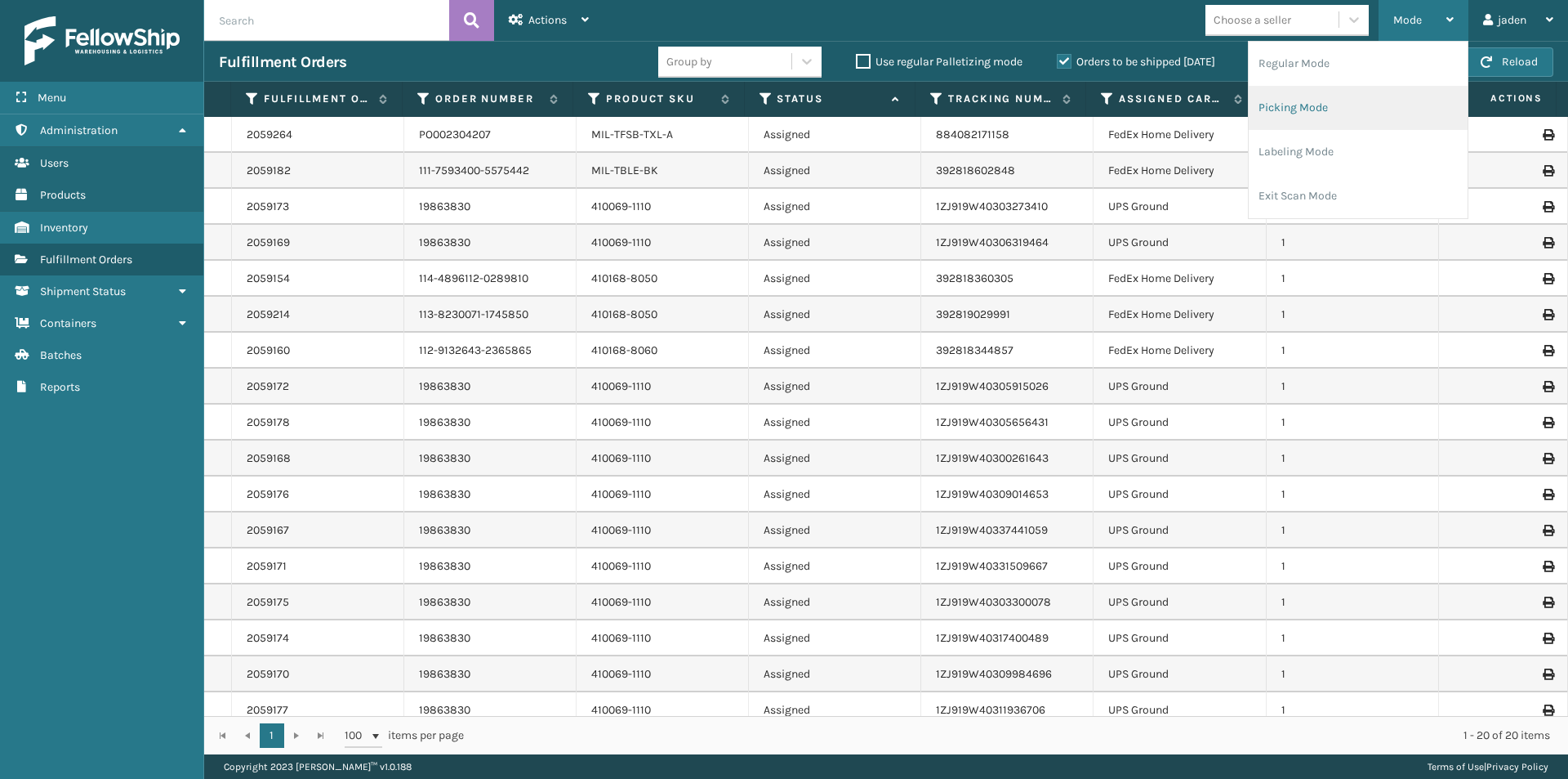
click at [1370, 109] on li "Picking Mode" at bounding box center [1358, 108] width 219 height 44
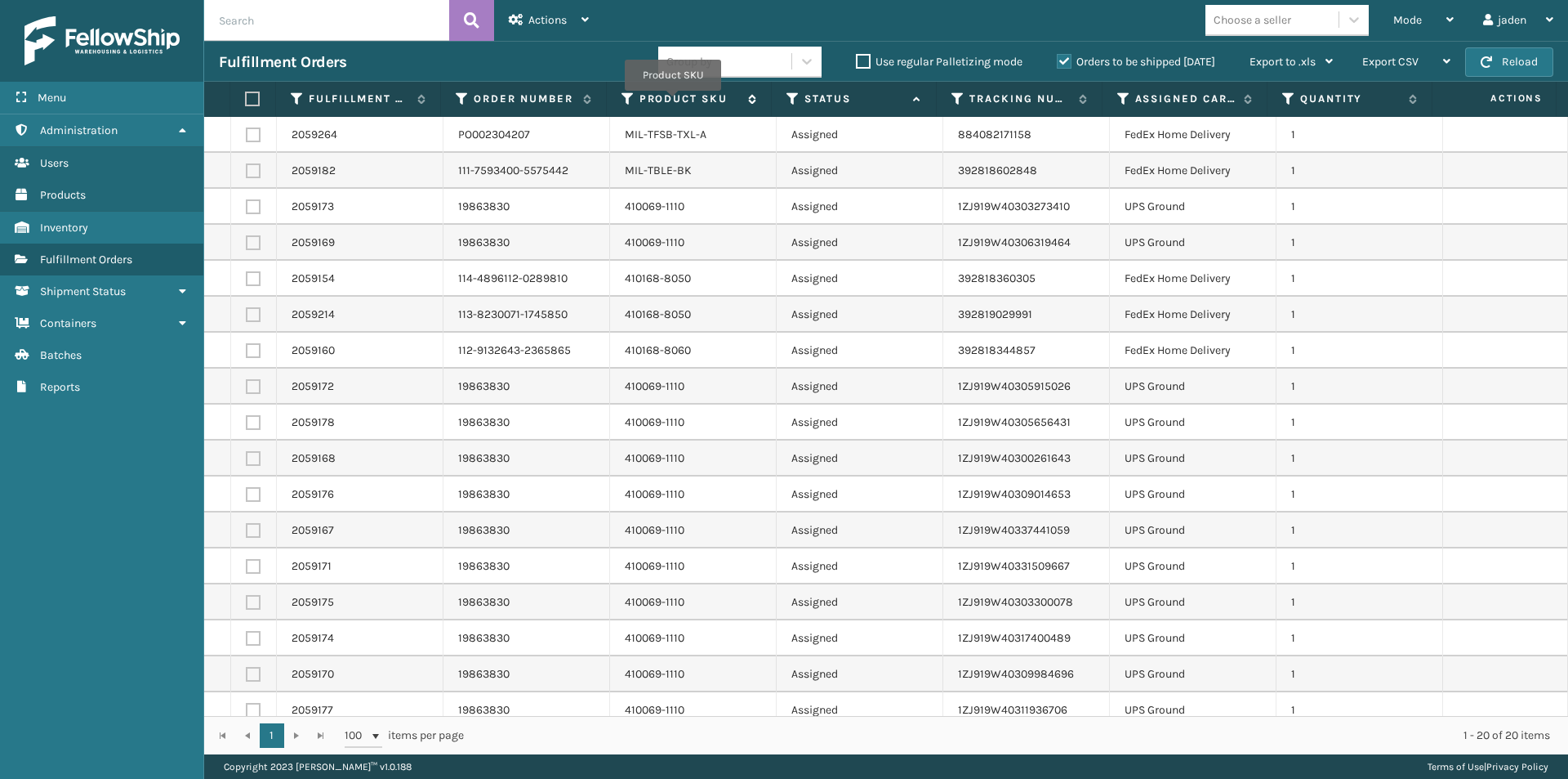
click at [673, 103] on label "Product SKU" at bounding box center [689, 99] width 100 height 14
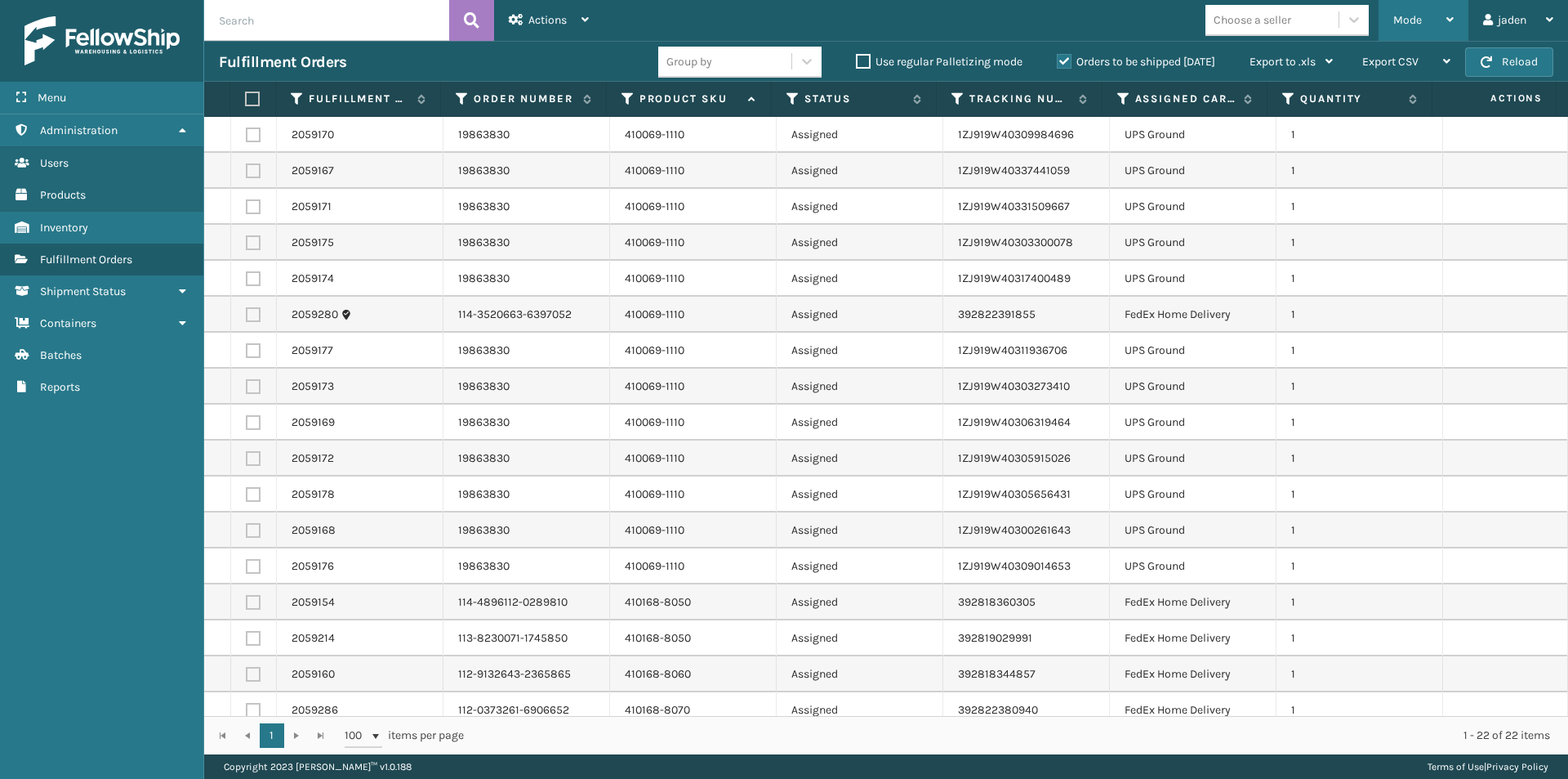
click at [1466, 3] on div "Mode Regular Mode Picking Mode Labeling Mode Exit Scan Mode" at bounding box center [1423, 20] width 90 height 41
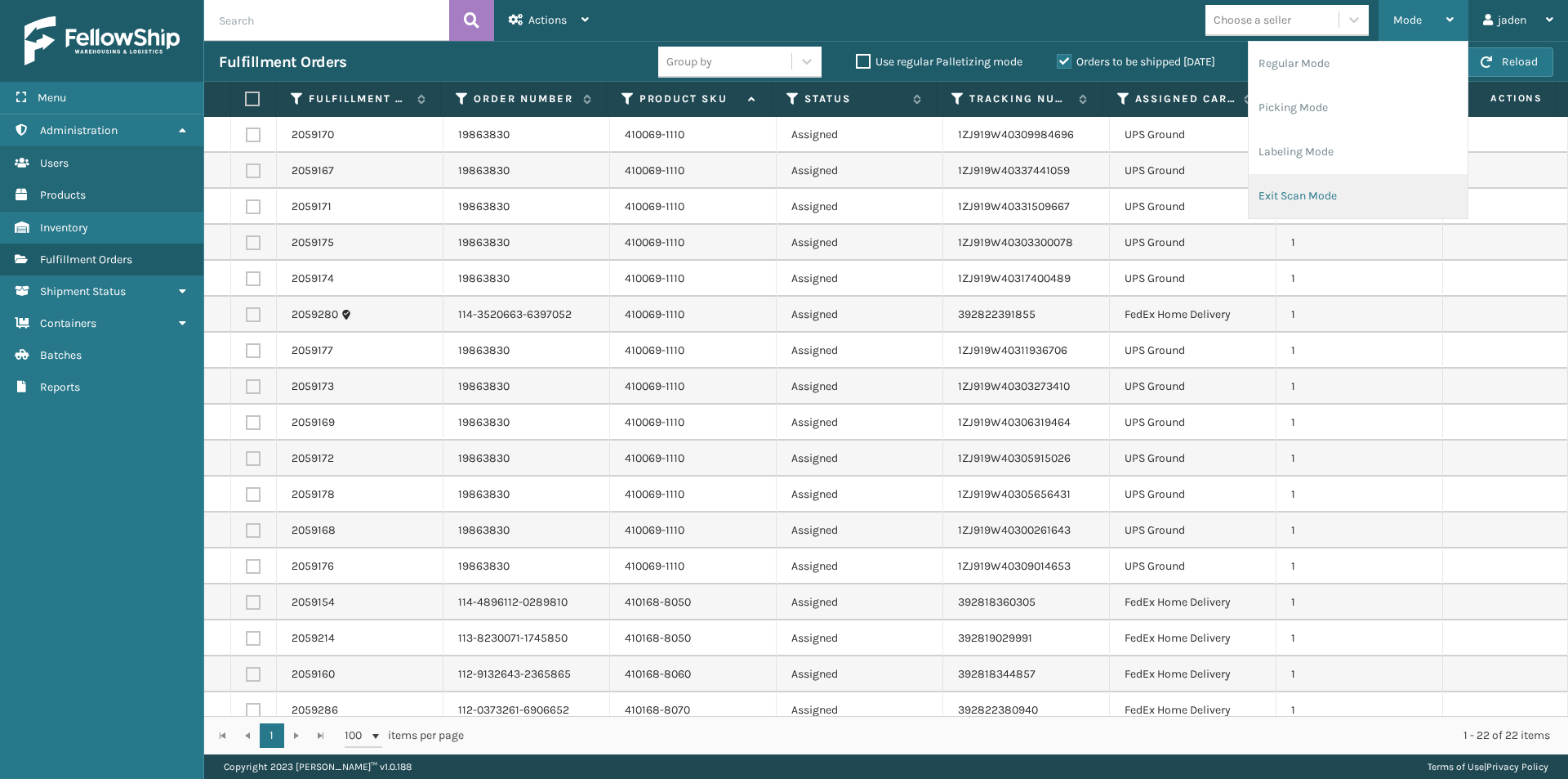
click at [1301, 191] on li "Exit Scan Mode" at bounding box center [1358, 196] width 219 height 44
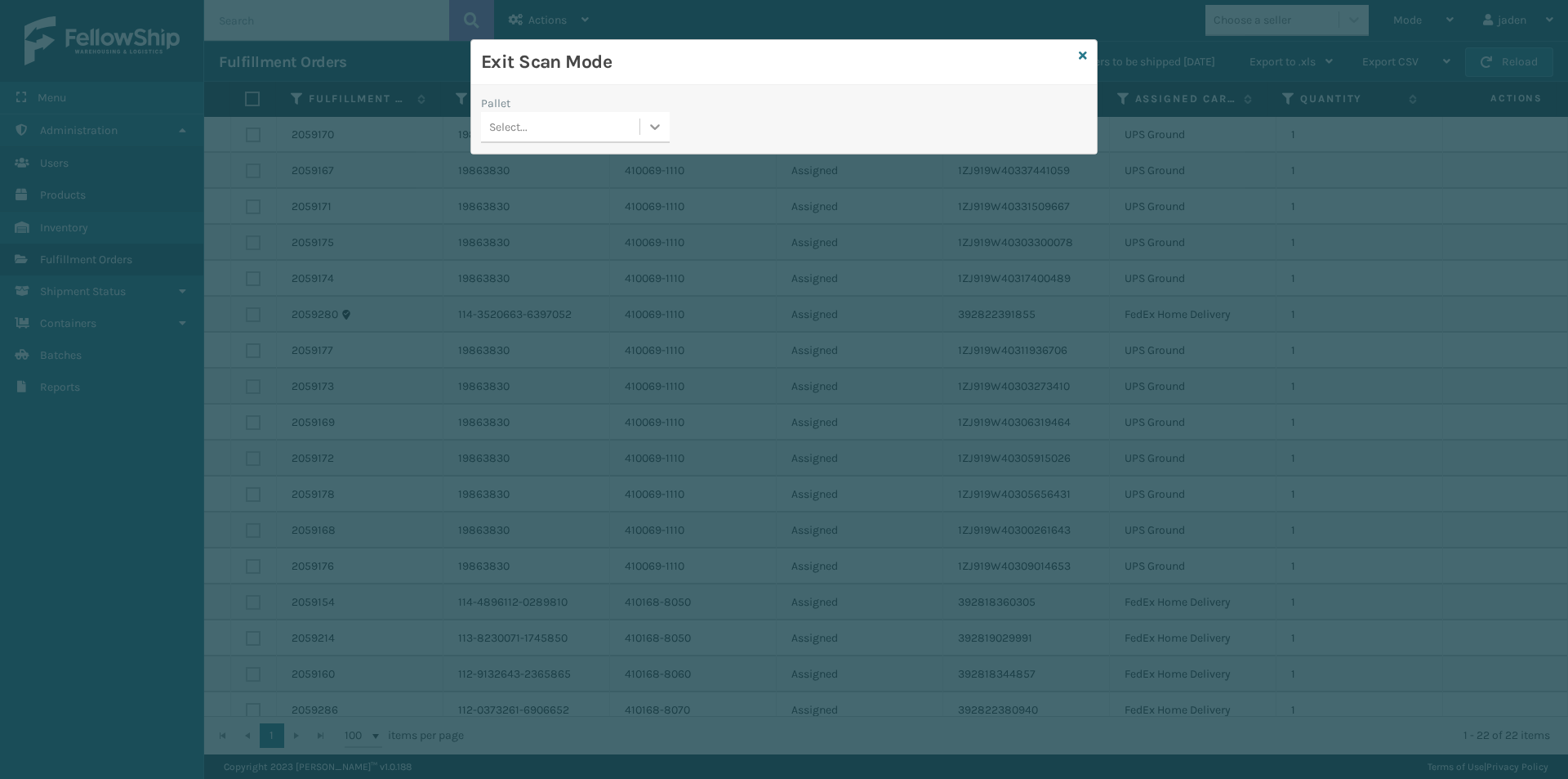
drag, startPoint x: 650, startPoint y: 138, endPoint x: 634, endPoint y: 147, distance: 18.4
click at [649, 138] on div at bounding box center [655, 126] width 29 height 29
click at [588, 165] on div "No options" at bounding box center [576, 168] width 189 height 30
click at [1084, 55] on icon at bounding box center [1083, 56] width 8 height 12
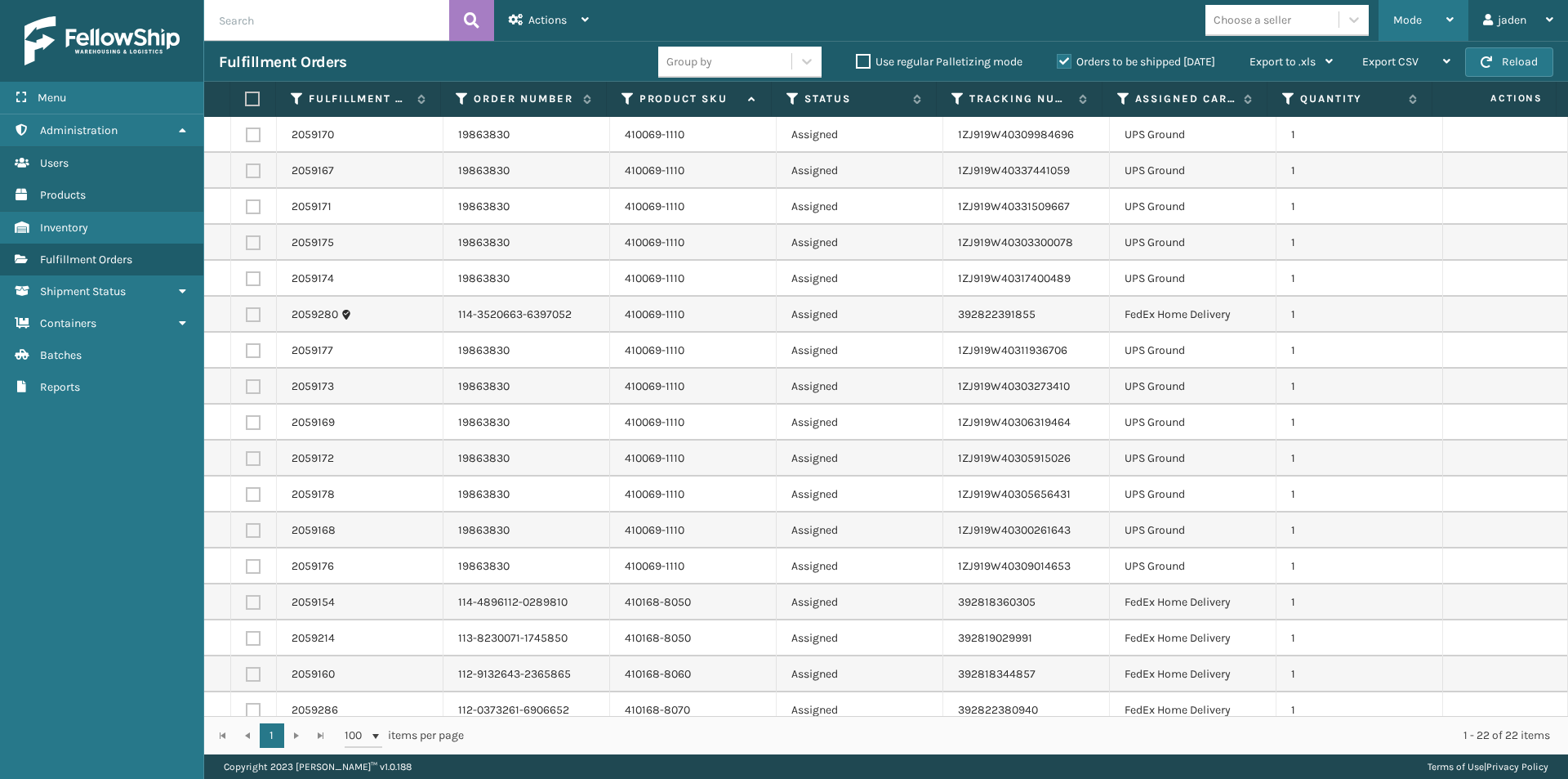
click at [1451, 25] on div "Mode" at bounding box center [1423, 20] width 61 height 41
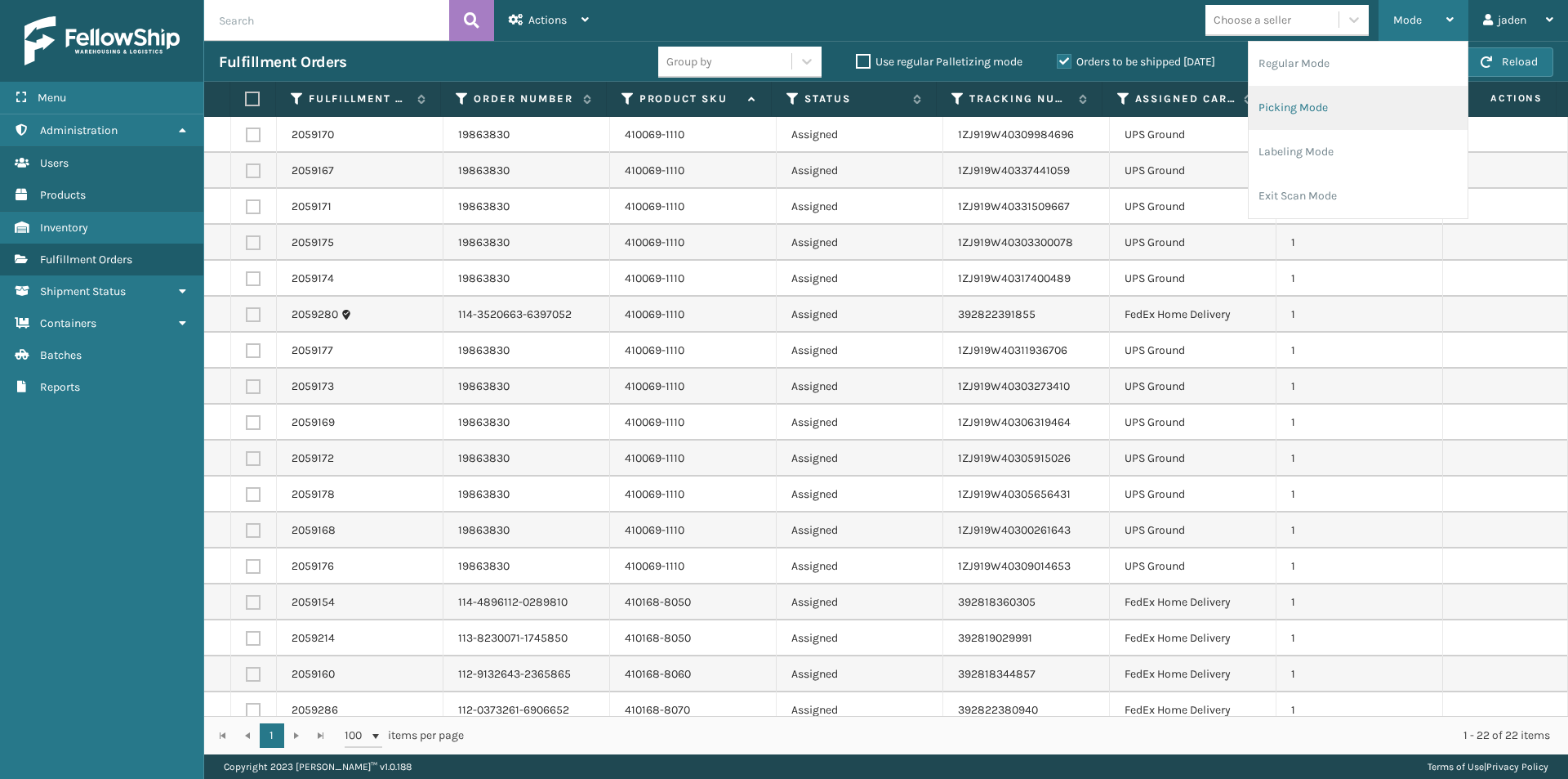
click at [1382, 100] on li "Picking Mode" at bounding box center [1358, 108] width 219 height 44
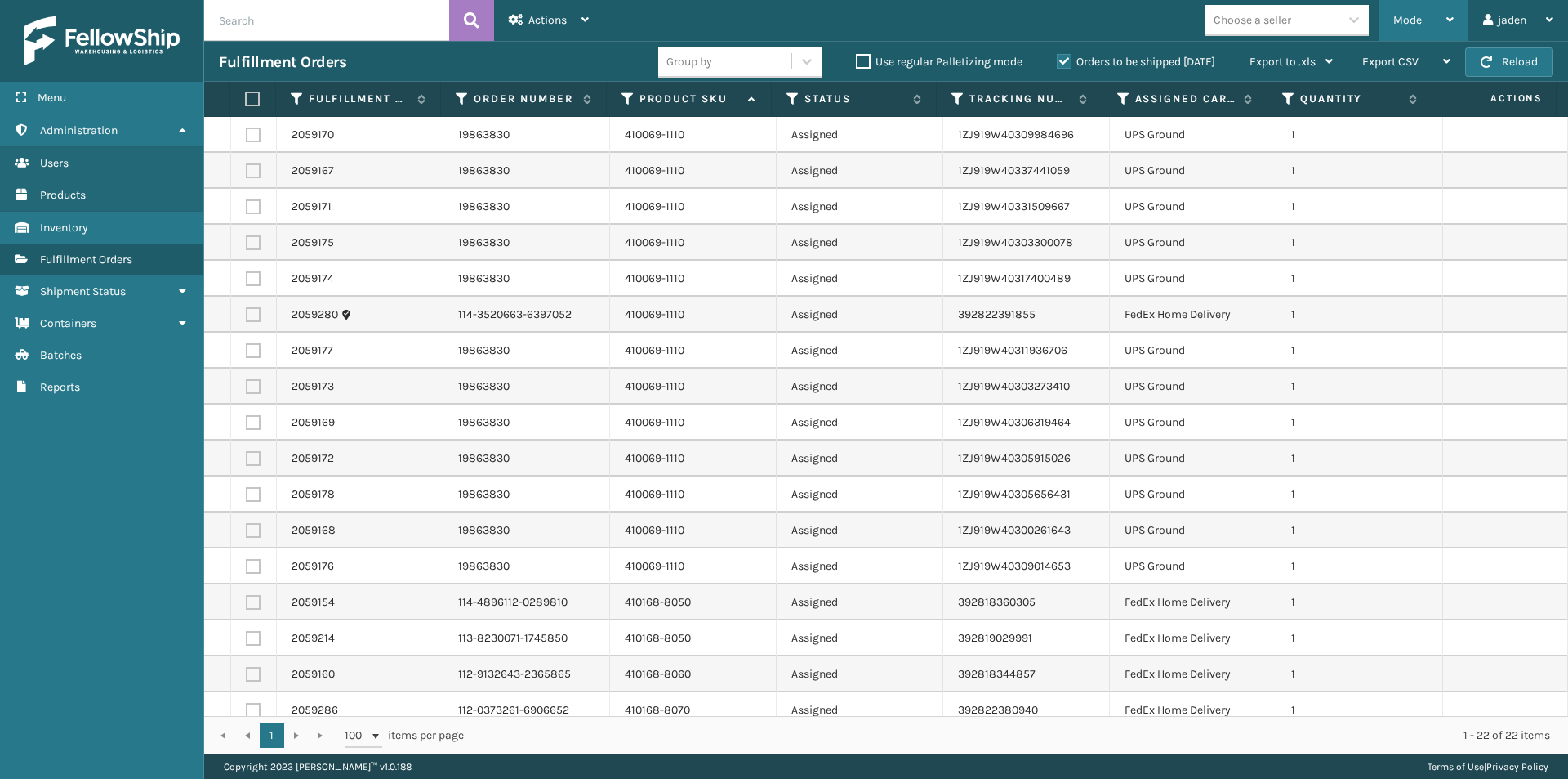
click at [1402, 10] on div "Mode" at bounding box center [1423, 20] width 61 height 41
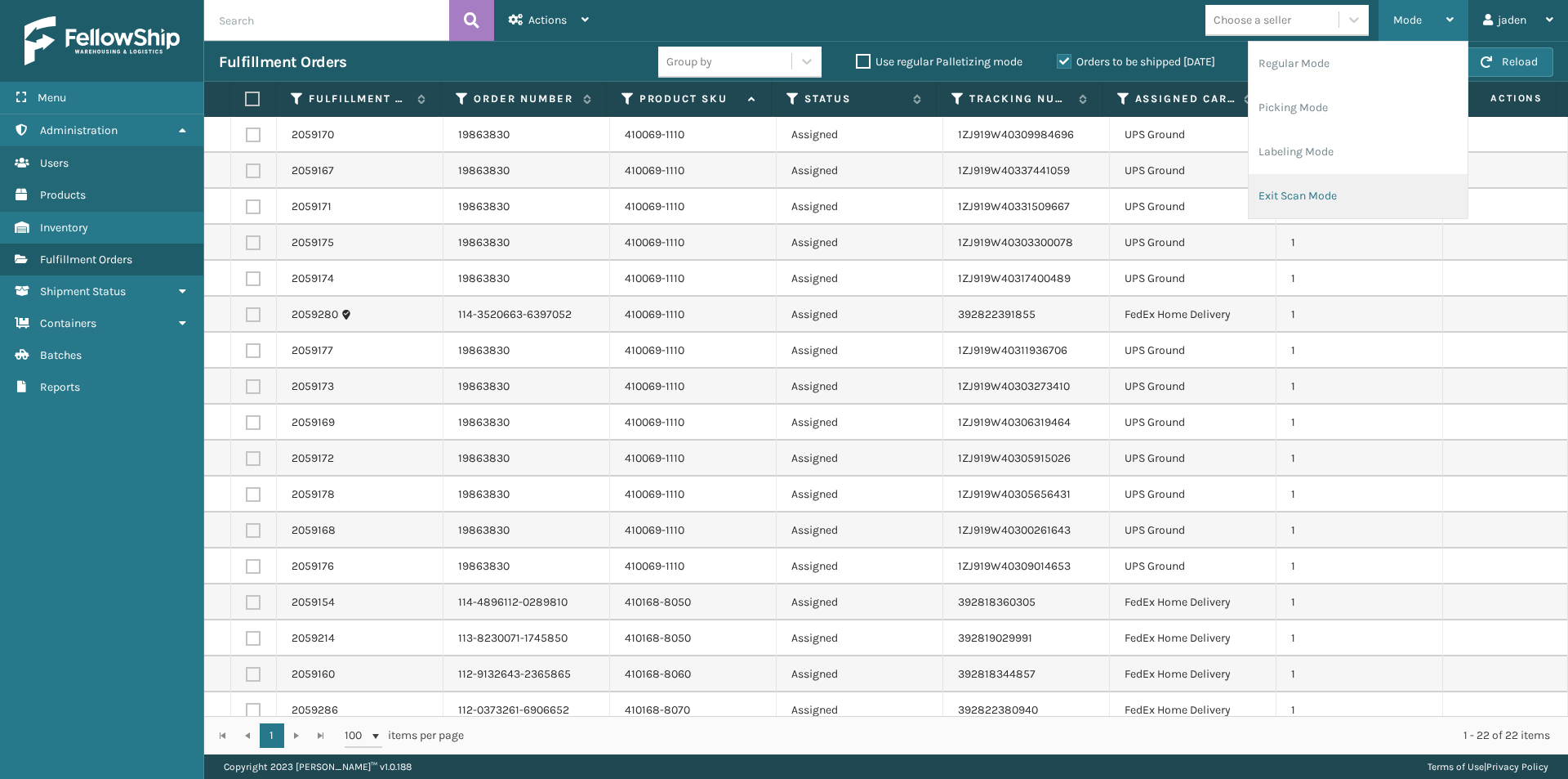
click at [1328, 184] on li "Exit Scan Mode" at bounding box center [1358, 196] width 219 height 44
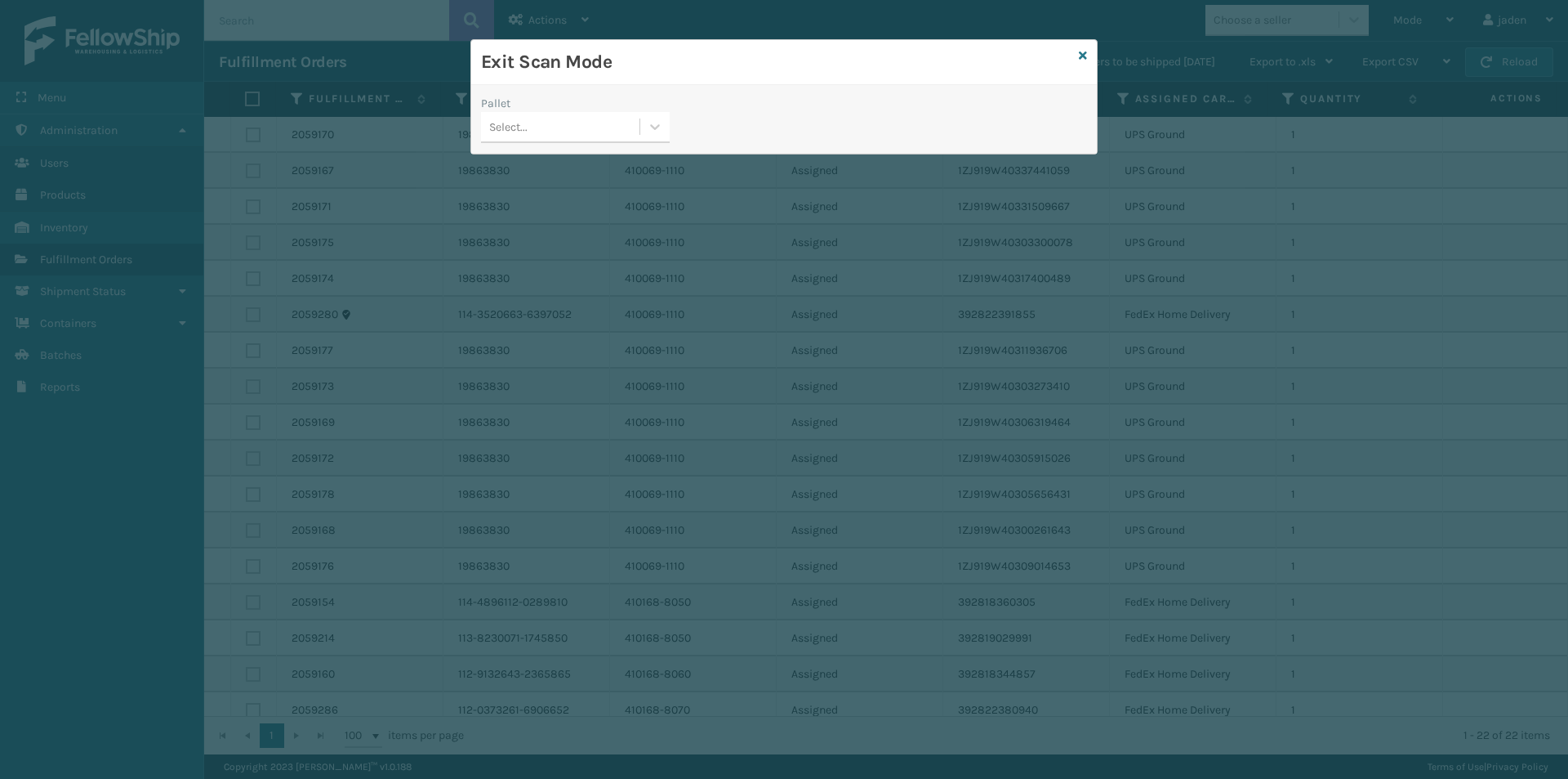
click at [654, 128] on icon at bounding box center [656, 126] width 10 height 6
drag, startPoint x: 632, startPoint y: 145, endPoint x: 1091, endPoint y: 105, distance: 460.7
click at [610, 175] on div "No options" at bounding box center [576, 168] width 189 height 30
click at [1087, 57] on icon at bounding box center [1083, 56] width 8 height 12
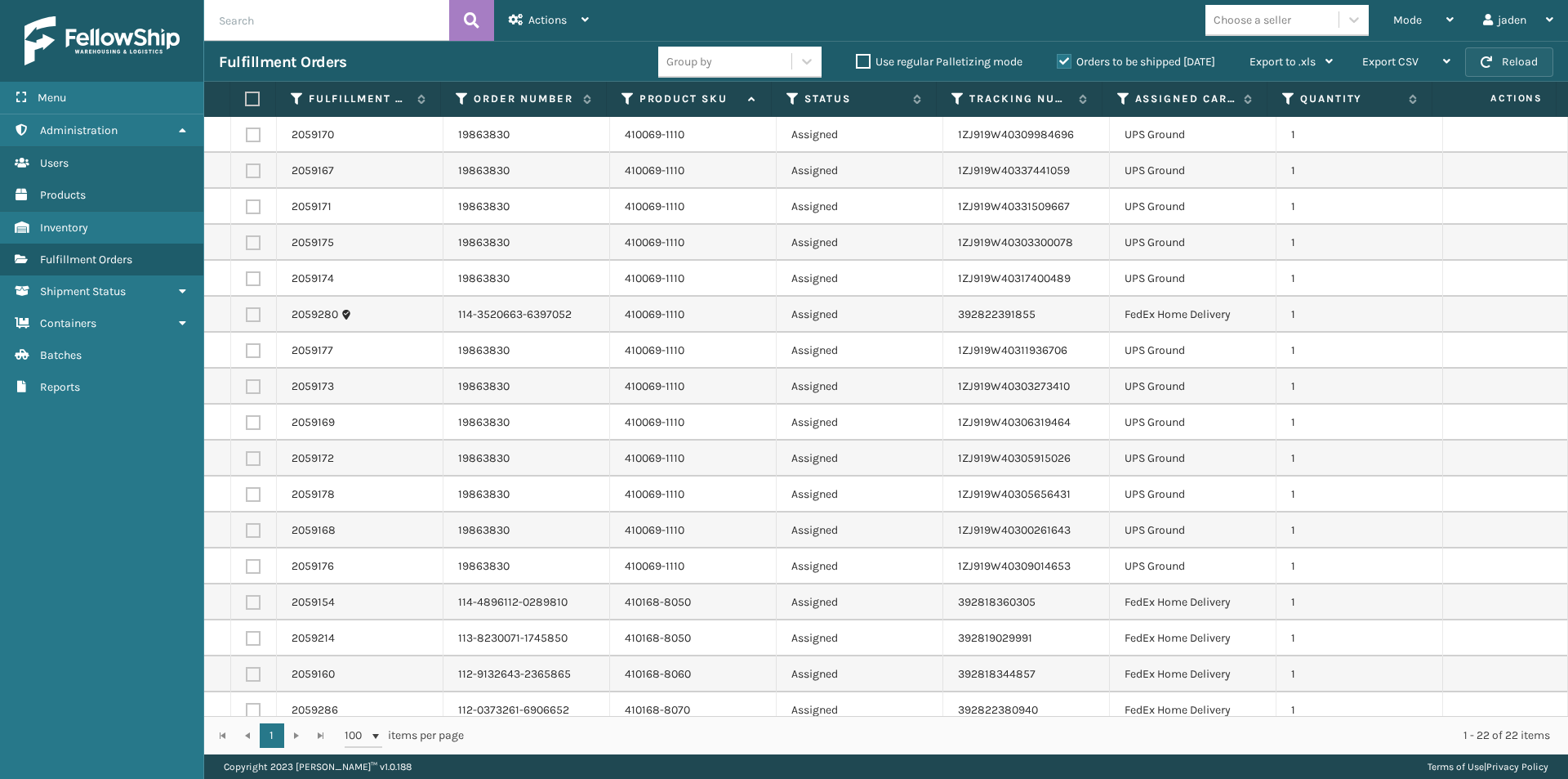
click at [1529, 61] on button "Reload" at bounding box center [1509, 61] width 88 height 29
click at [1449, 22] on icon at bounding box center [1449, 19] width 8 height 12
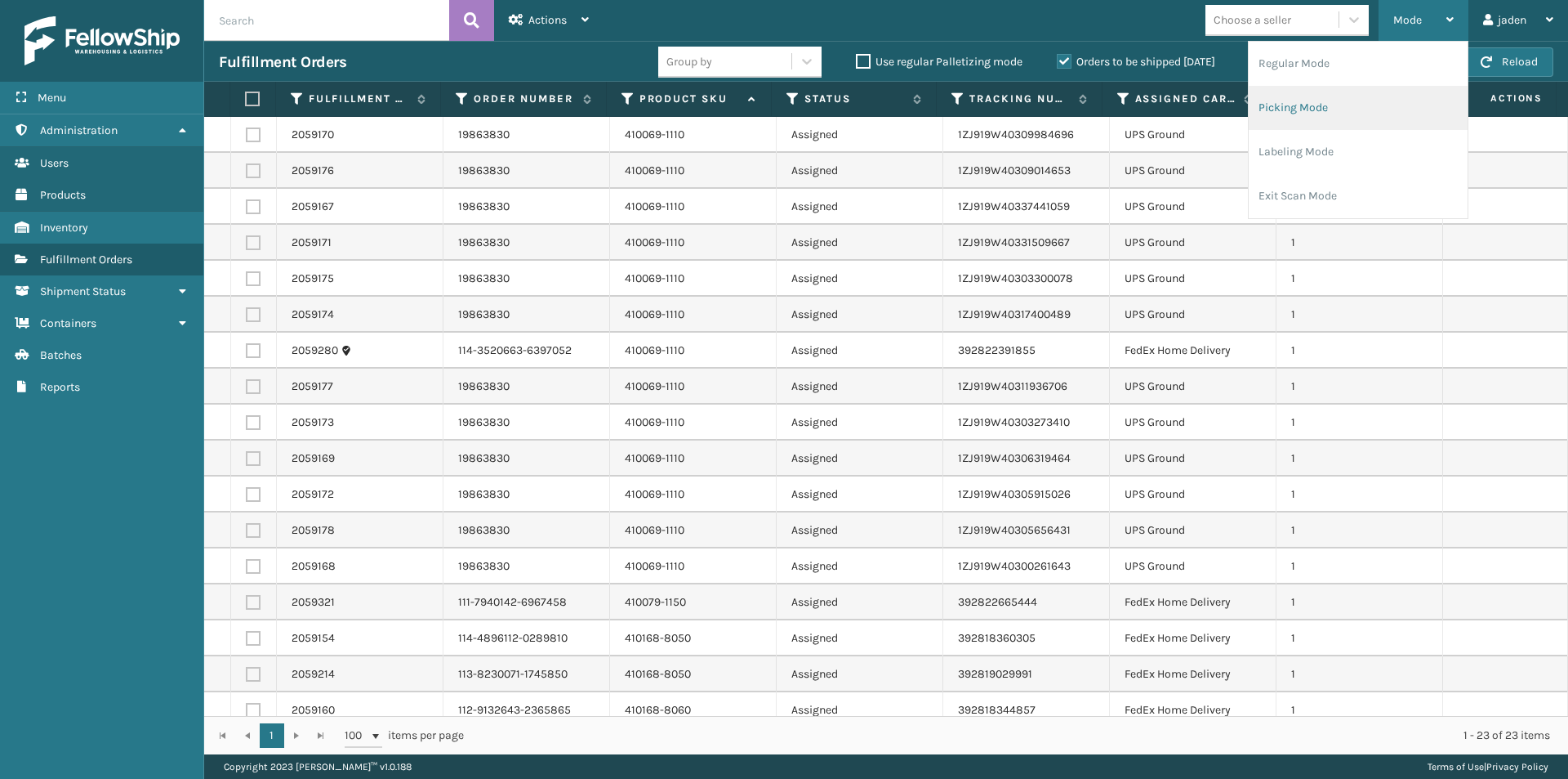
click at [1343, 115] on li "Picking Mode" at bounding box center [1358, 108] width 219 height 44
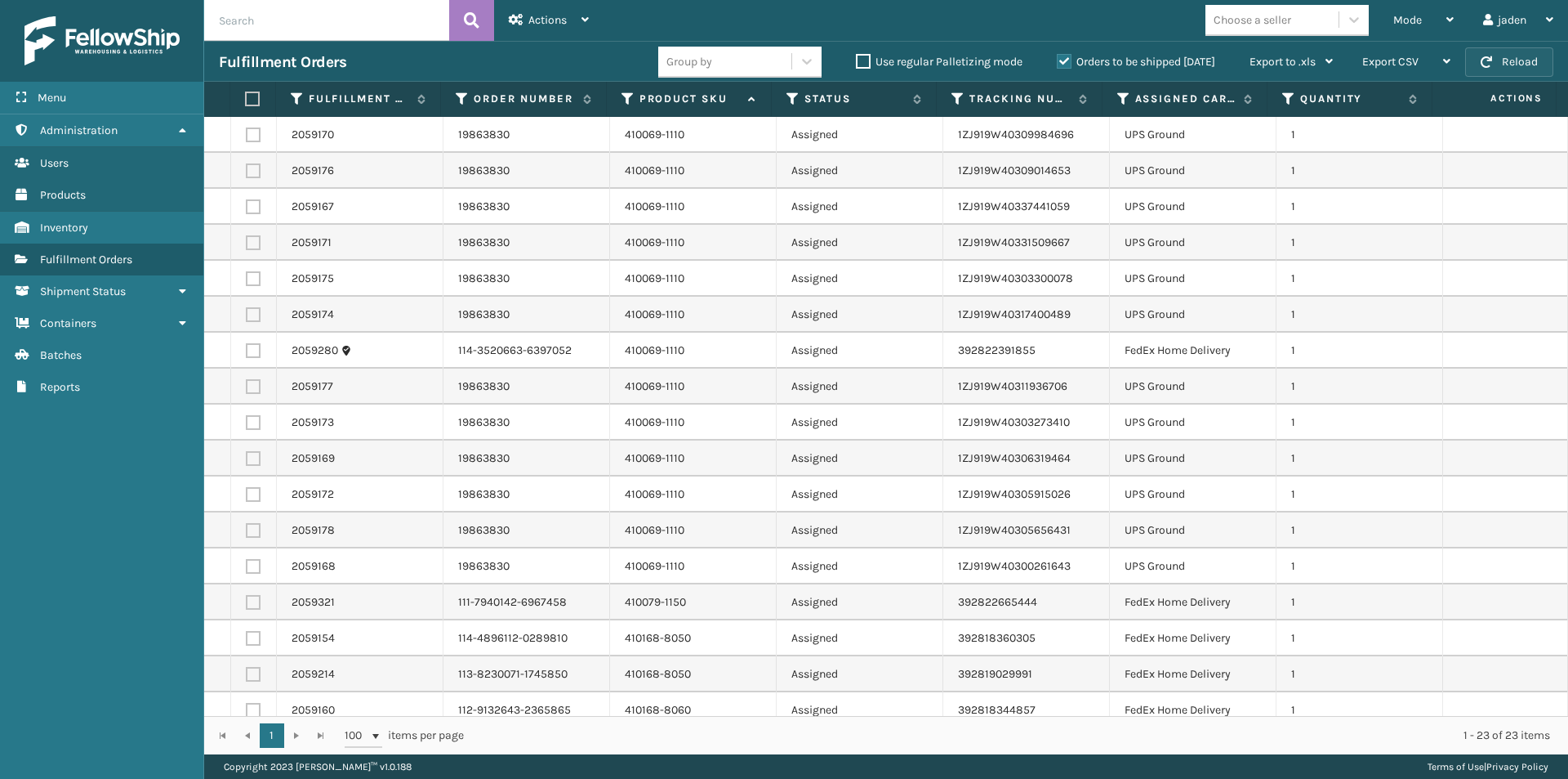
click at [1512, 54] on button "Reload" at bounding box center [1509, 61] width 88 height 29
